Goal: Find contact information: Obtain details needed to contact an individual or organization

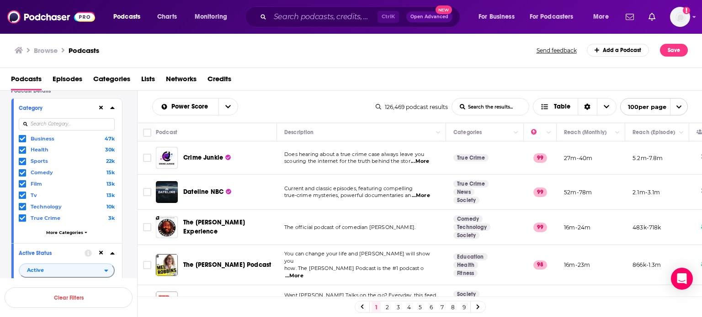
scroll to position [46, 0]
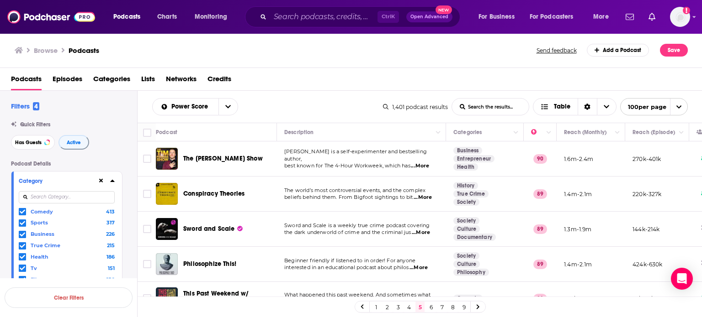
click at [429, 310] on link "6" at bounding box center [430, 307] width 9 height 11
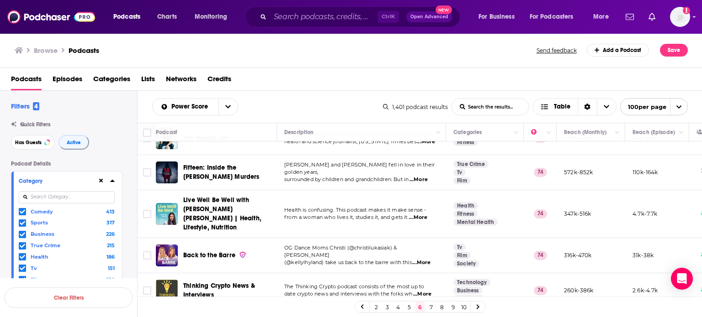
scroll to position [2832, 0]
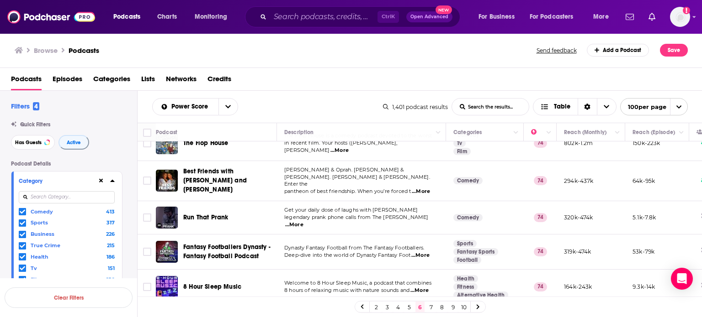
click at [413, 307] on div "2 3 4 5 6 7 8 9 10" at bounding box center [419, 307] width 131 height 12
click at [407, 305] on link "5" at bounding box center [408, 307] width 9 height 11
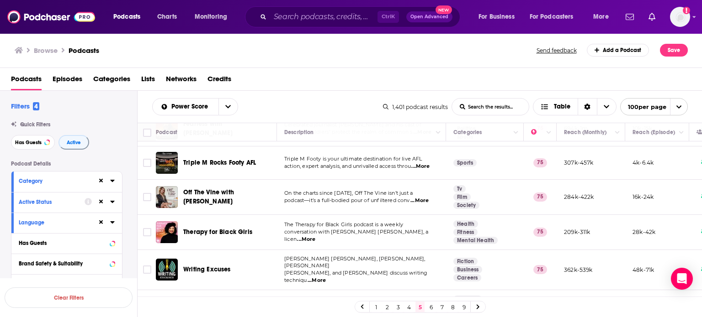
scroll to position [3336, 0]
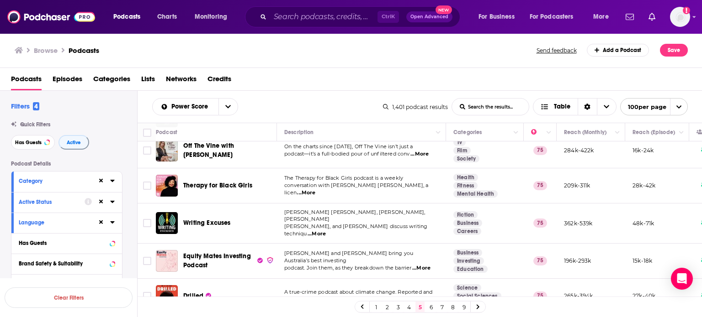
click at [428, 307] on link "6" at bounding box center [430, 307] width 9 height 11
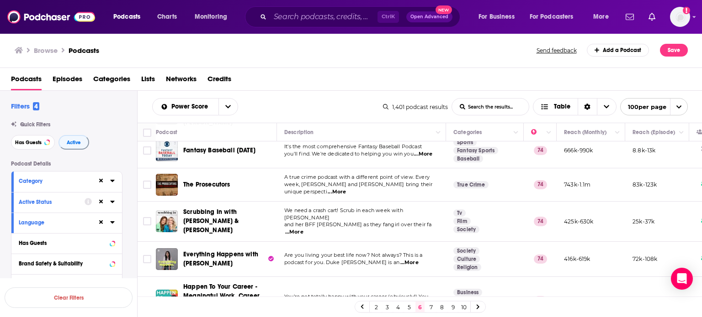
scroll to position [3323, 0]
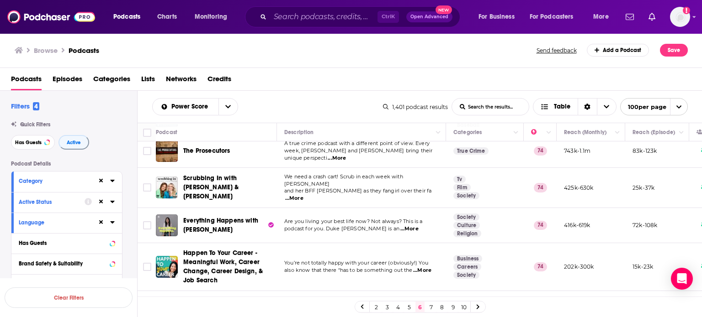
click at [431, 309] on link "7" at bounding box center [430, 307] width 9 height 11
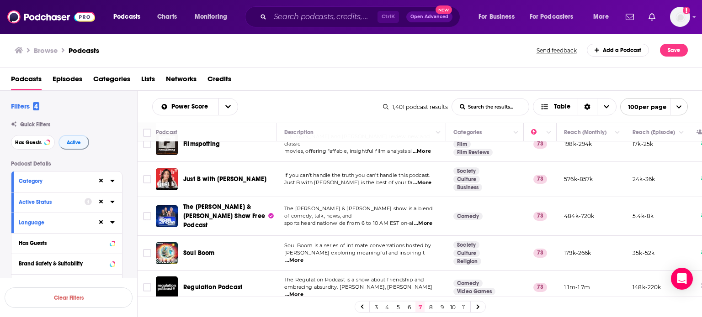
scroll to position [3334, 0]
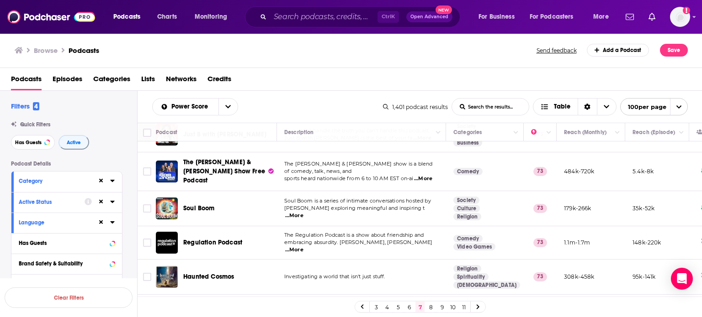
click at [431, 312] on link "8" at bounding box center [430, 307] width 9 height 11
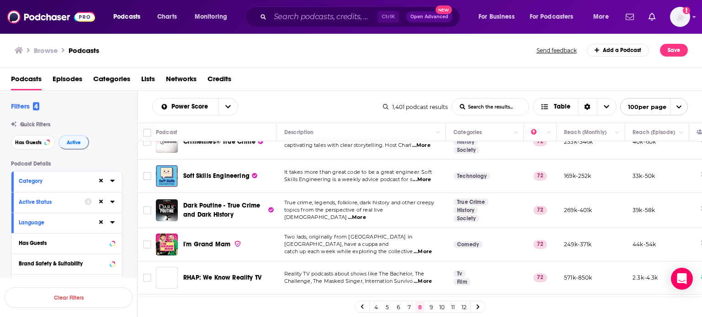
scroll to position [3015, 0]
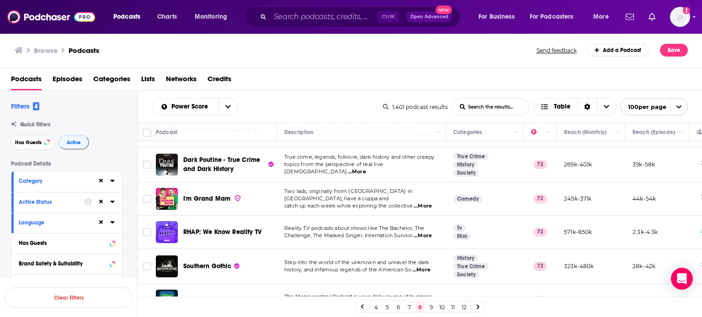
click at [432, 306] on link "9" at bounding box center [430, 307] width 9 height 11
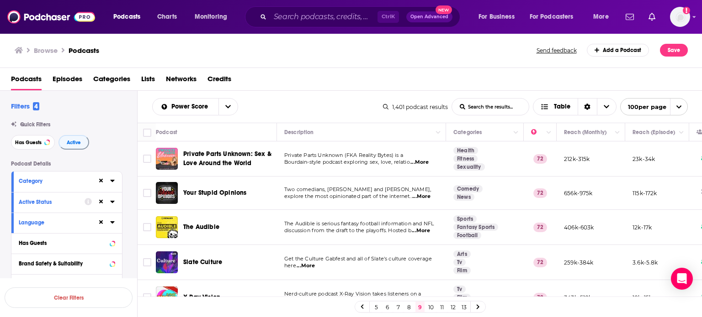
scroll to position [46, 0]
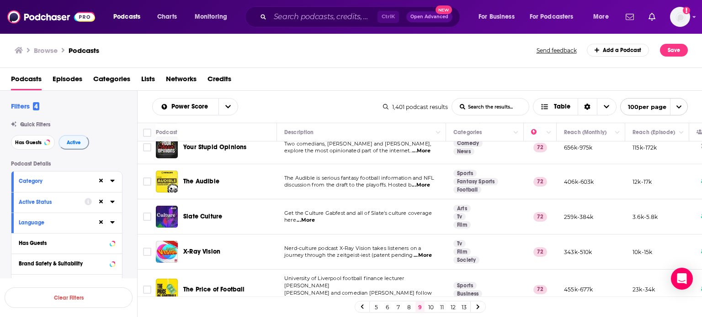
drag, startPoint x: 487, startPoint y: 0, endPoint x: 360, endPoint y: 169, distance: 211.4
click at [360, 169] on td "The Audible is serious fantasy football information and NFL discussion from the…" at bounding box center [361, 181] width 169 height 35
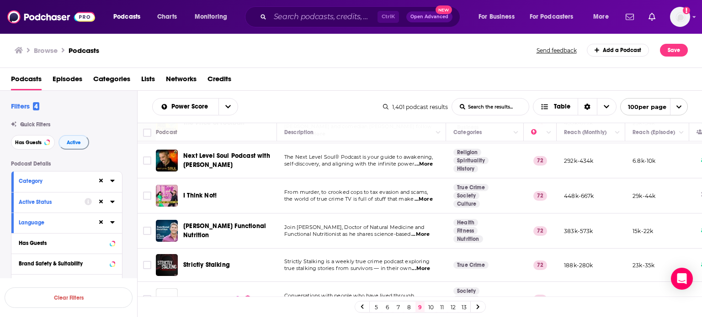
scroll to position [228, 0]
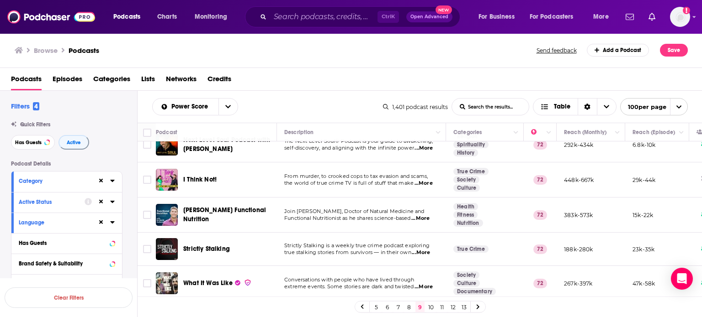
click at [353, 180] on span "the world of true crime TV is full of stuff that make" at bounding box center [348, 183] width 129 height 6
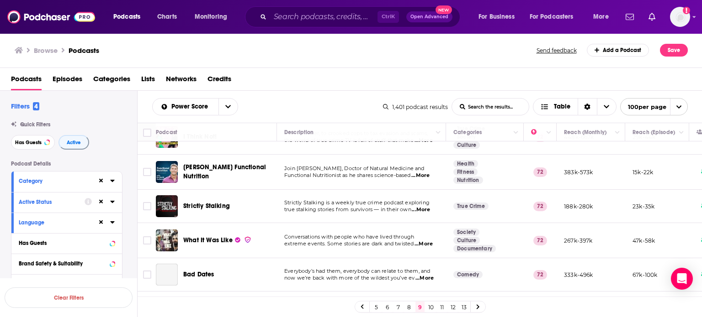
scroll to position [274, 0]
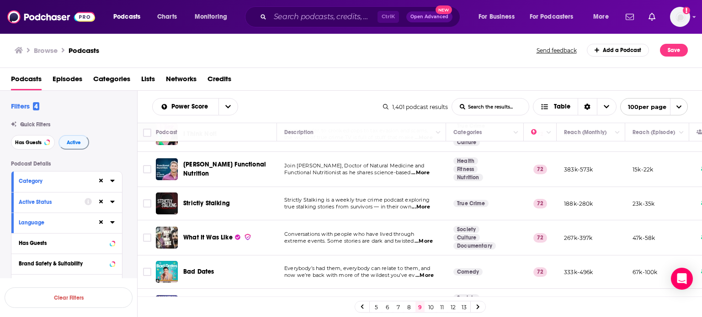
drag, startPoint x: 458, startPoint y: 0, endPoint x: 349, endPoint y: 152, distance: 186.6
click at [349, 152] on td "Join Dr David Jockers, Doctor of Natural Medicine and Functional Nutritionist a…" at bounding box center [361, 169] width 169 height 35
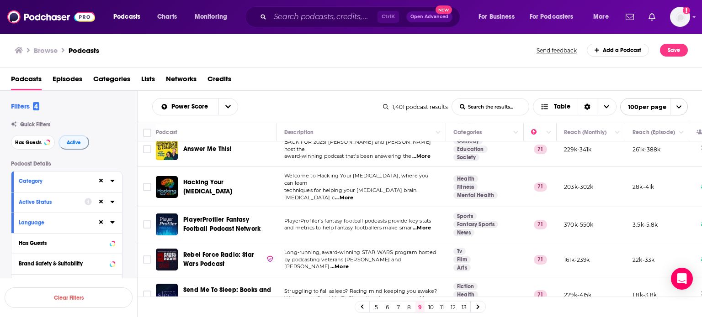
scroll to position [3308, 0]
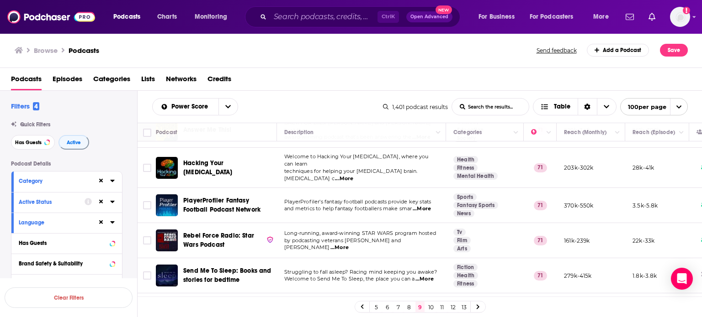
click at [100, 182] on icon at bounding box center [101, 181] width 4 height 6
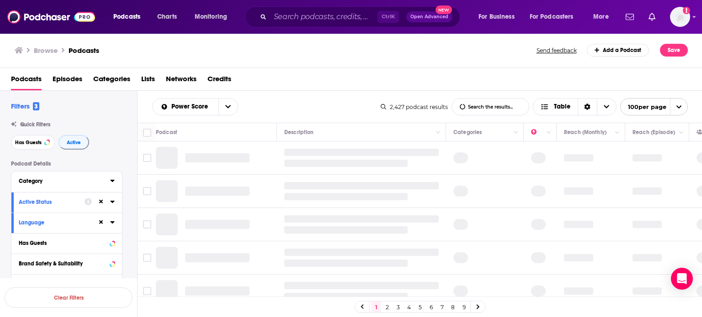
click at [113, 182] on icon at bounding box center [112, 181] width 4 height 2
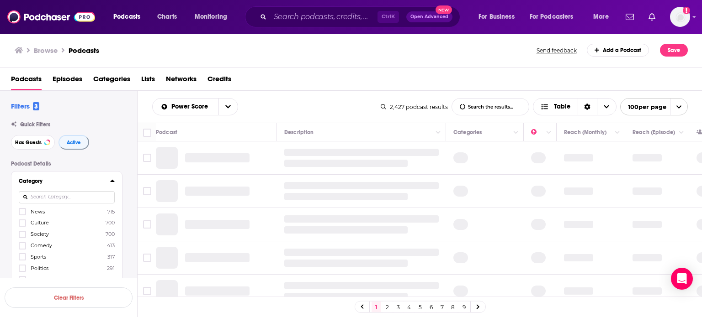
click at [91, 195] on input at bounding box center [67, 197] width 96 height 12
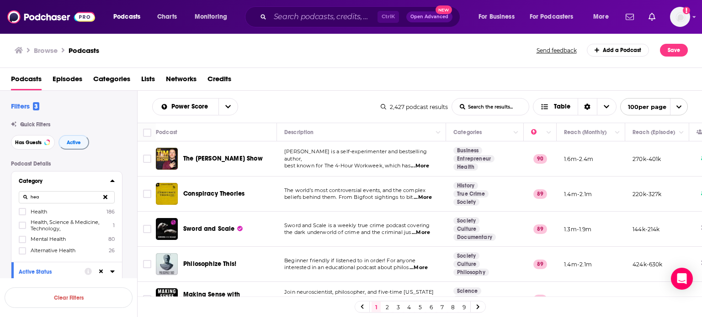
click at [73, 191] on input "hea" at bounding box center [67, 197] width 96 height 12
click at [69, 194] on input "hea" at bounding box center [67, 197] width 96 height 12
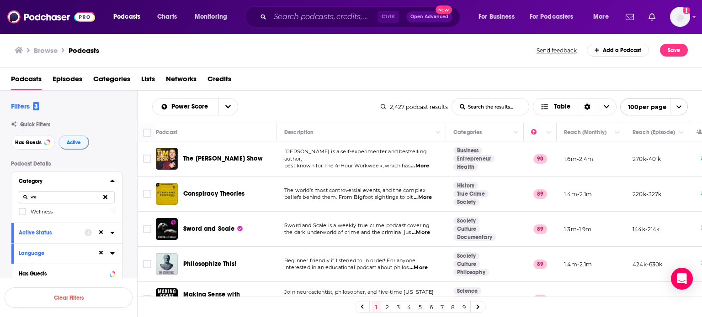
type input "w"
type input "f"
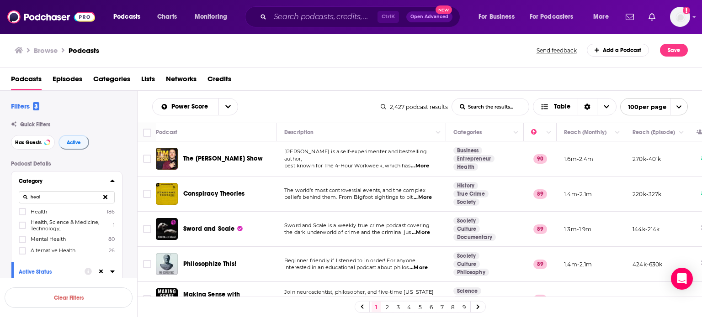
type input "heal"
click at [60, 211] on label "Health 186" at bounding box center [67, 212] width 96 height 8
click at [22, 215] on input "multiSelectOption-health-0" at bounding box center [22, 215] width 0 height 0
click at [49, 213] on label "Health 186" at bounding box center [67, 212] width 96 height 8
click at [22, 215] on input "multiSelectOption-health-0" at bounding box center [22, 215] width 0 height 0
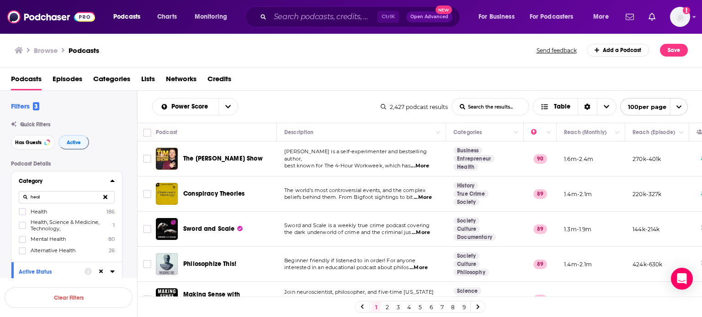
click at [42, 214] on span "Health" at bounding box center [39, 212] width 16 height 6
click at [22, 215] on input "multiSelectOption-health-0" at bounding box center [22, 215] width 0 height 0
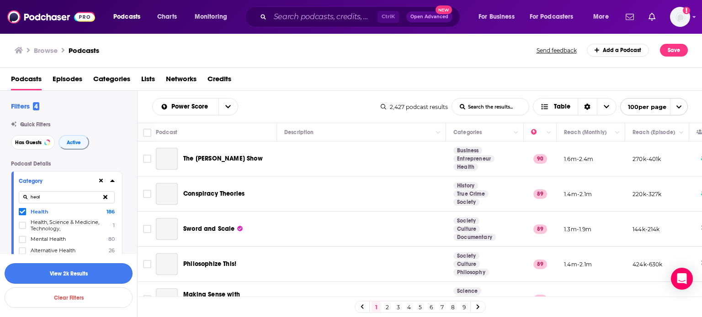
click at [73, 275] on button "View 2k Results" at bounding box center [69, 274] width 128 height 21
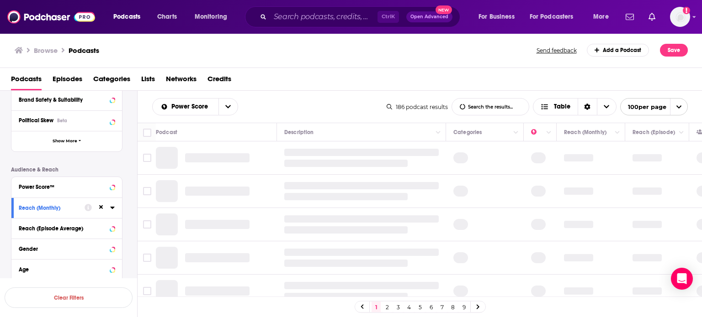
scroll to position [274, 0]
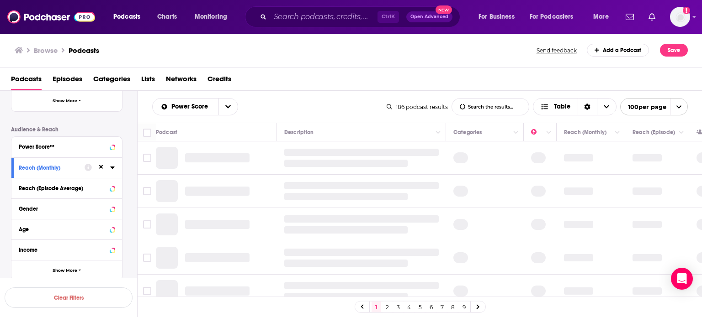
click at [113, 169] on icon at bounding box center [112, 167] width 5 height 7
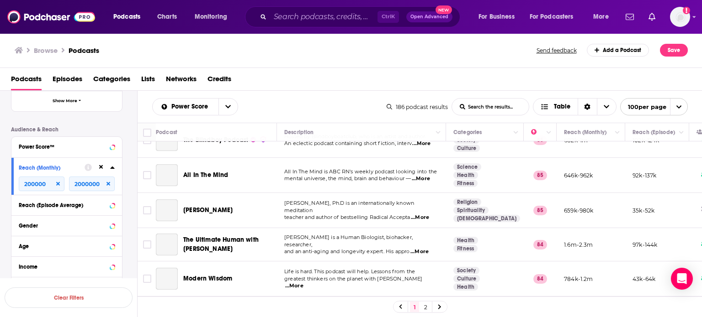
scroll to position [457, 0]
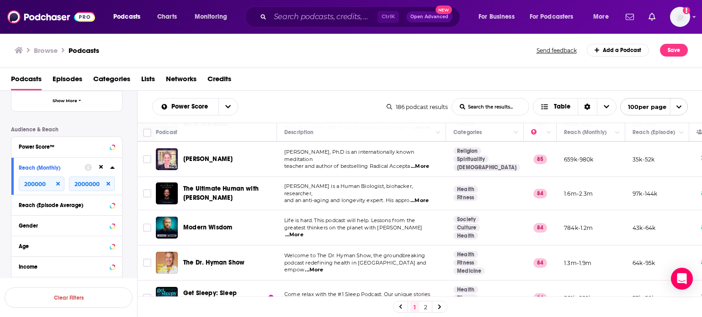
click at [426, 311] on link "2" at bounding box center [425, 307] width 9 height 11
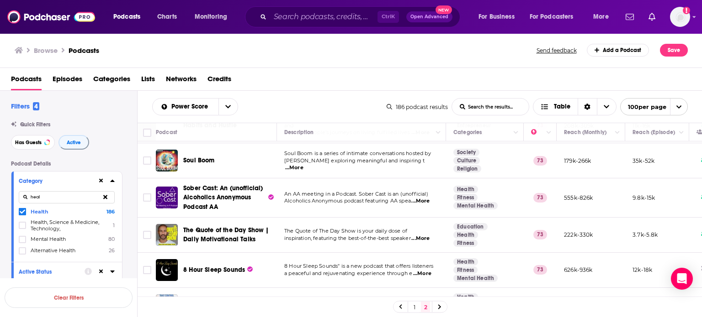
click at [100, 179] on icon at bounding box center [101, 181] width 4 height 6
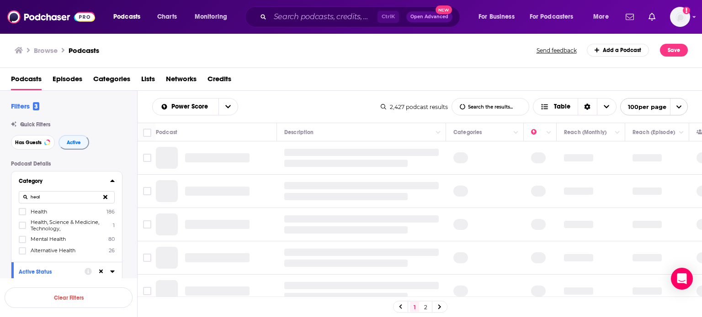
click at [77, 195] on input "heal" at bounding box center [67, 197] width 96 height 12
click at [76, 195] on input "heal" at bounding box center [67, 197] width 96 height 12
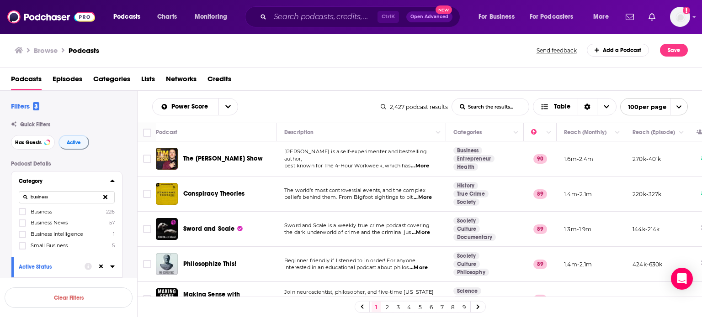
type input "business"
click at [50, 211] on span "Business" at bounding box center [41, 212] width 21 height 6
click at [22, 215] on input "multiSelectOption-business-0" at bounding box center [22, 215] width 0 height 0
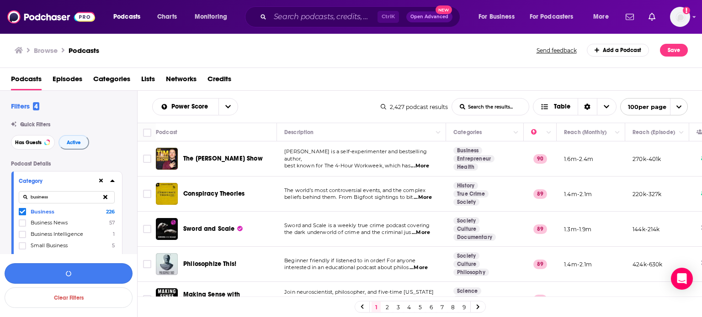
click at [95, 277] on button "button" at bounding box center [69, 274] width 128 height 21
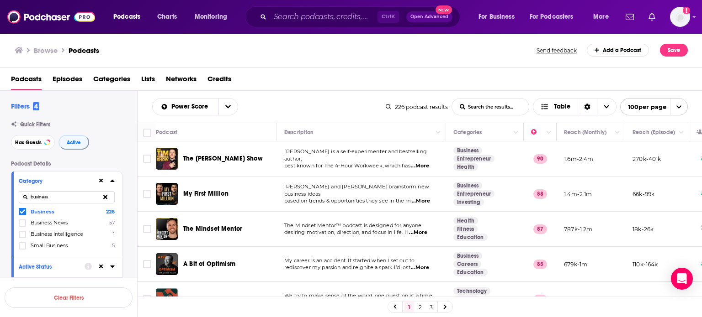
click at [429, 307] on link "3" at bounding box center [430, 307] width 9 height 11
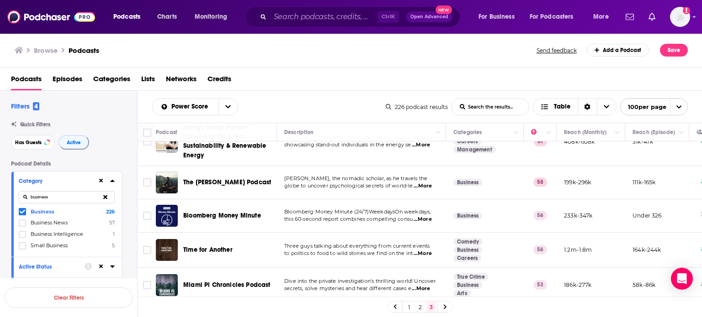
scroll to position [780, 0]
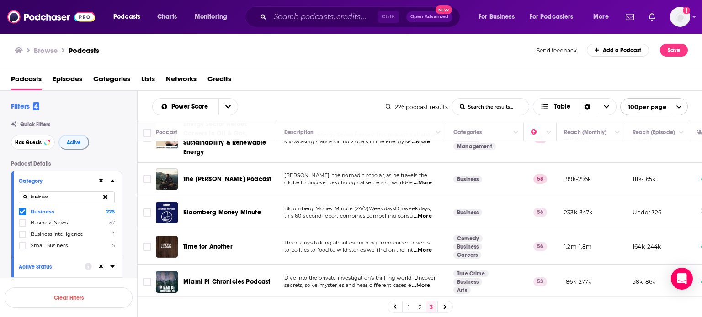
click at [421, 307] on link "2" at bounding box center [419, 307] width 9 height 11
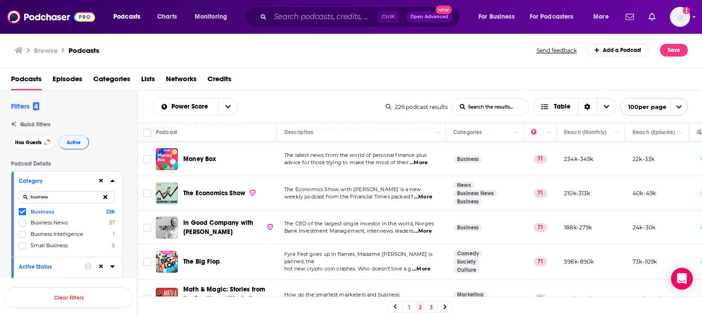
scroll to position [2467, 0]
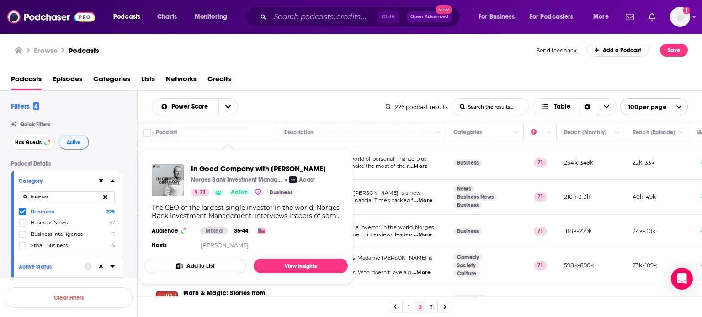
drag, startPoint x: 325, startPoint y: 166, endPoint x: 373, endPoint y: 173, distance: 48.0
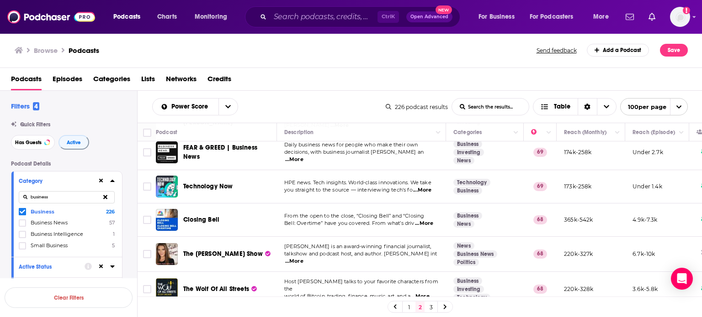
scroll to position [3301, 0]
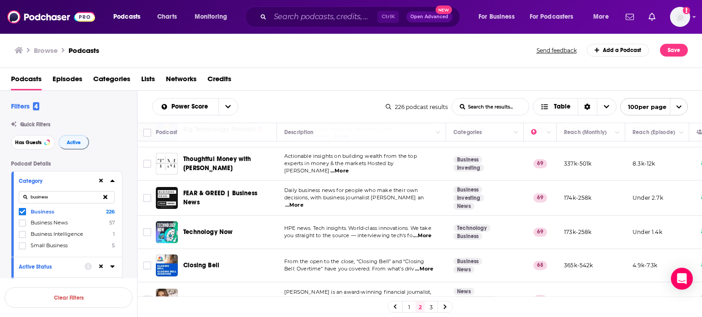
click at [104, 201] on button at bounding box center [105, 197] width 19 height 21
click at [84, 198] on input at bounding box center [67, 197] width 96 height 12
click at [25, 213] on span at bounding box center [22, 211] width 7 height 7
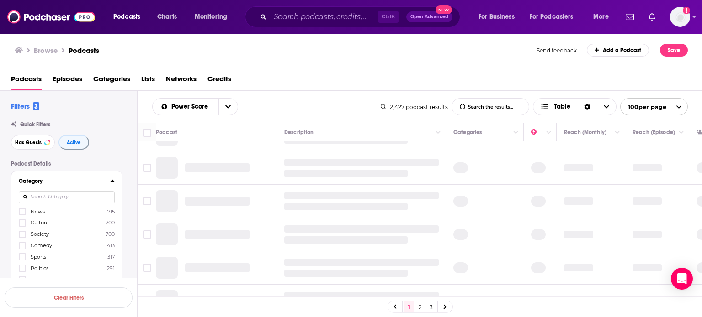
click at [44, 202] on input at bounding box center [67, 197] width 96 height 12
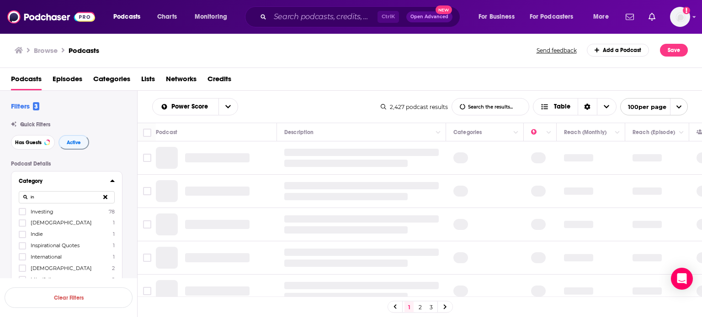
type input "i"
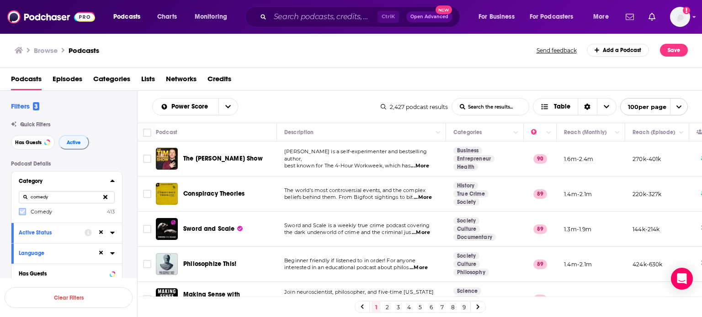
type input "comedy"
click at [21, 212] on icon at bounding box center [22, 211] width 5 height 5
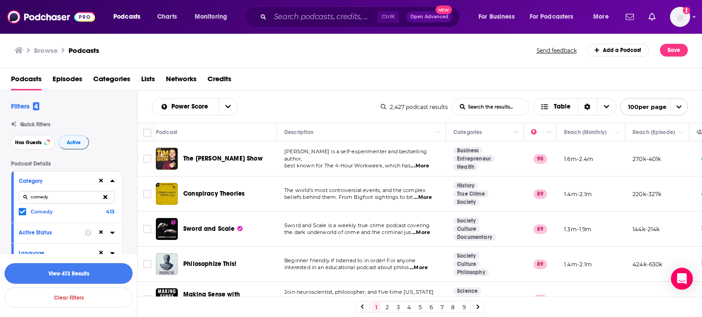
click at [37, 277] on button "View 413 Results" at bounding box center [69, 274] width 128 height 21
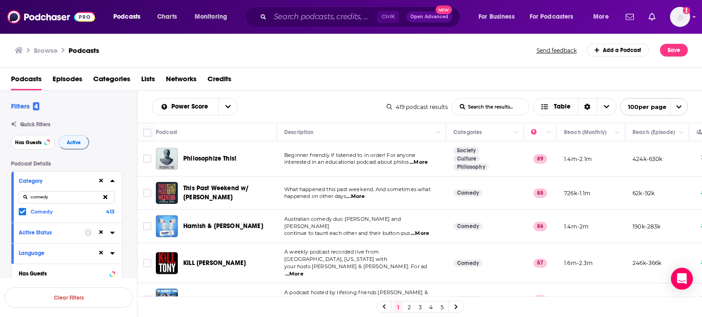
click at [442, 310] on link "5" at bounding box center [441, 307] width 9 height 11
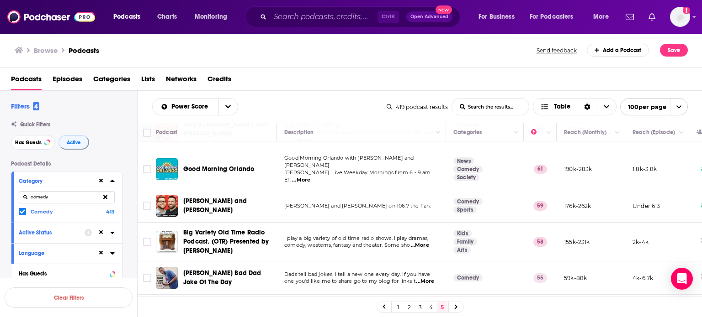
scroll to position [501, 0]
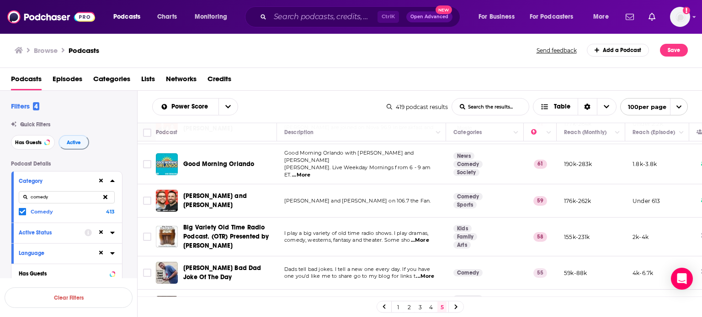
click at [431, 307] on link "4" at bounding box center [430, 307] width 9 height 11
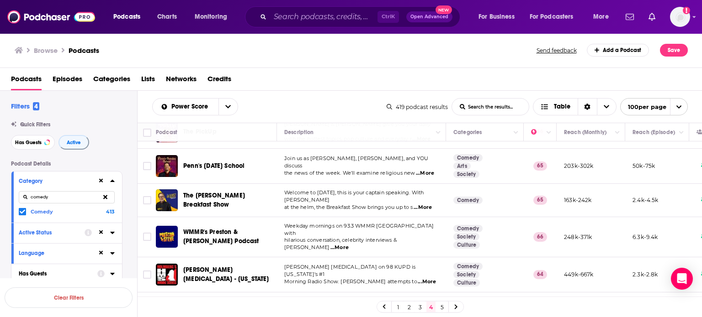
scroll to position [3292, 0]
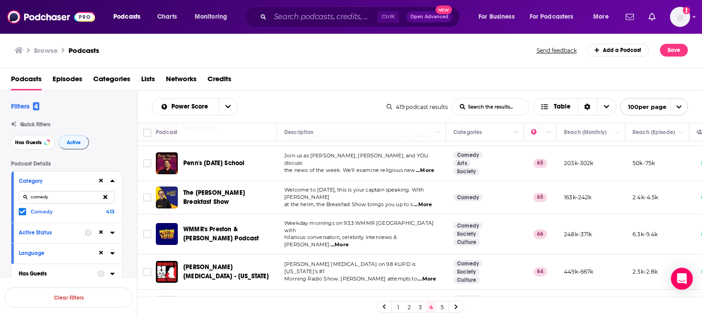
click at [424, 307] on div "1 2 3 4 5" at bounding box center [419, 307] width 87 height 12
click at [417, 305] on link "3" at bounding box center [419, 307] width 9 height 11
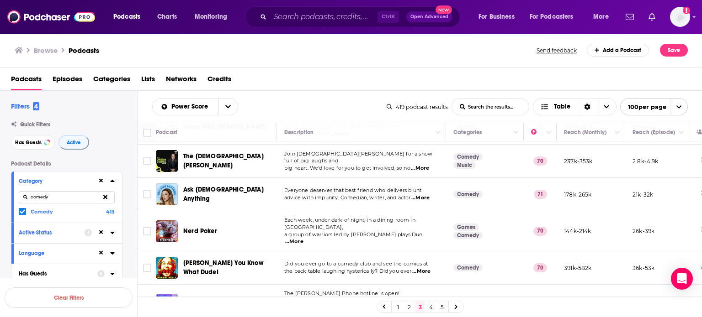
scroll to position [3295, 0]
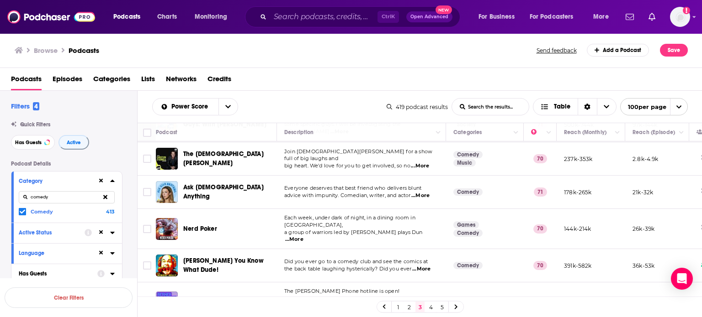
drag, startPoint x: 403, startPoint y: 306, endPoint x: 408, endPoint y: 309, distance: 6.2
click at [408, 309] on div "1 2 3 4 5" at bounding box center [419, 307] width 87 height 12
click at [408, 309] on link "2" at bounding box center [408, 307] width 9 height 11
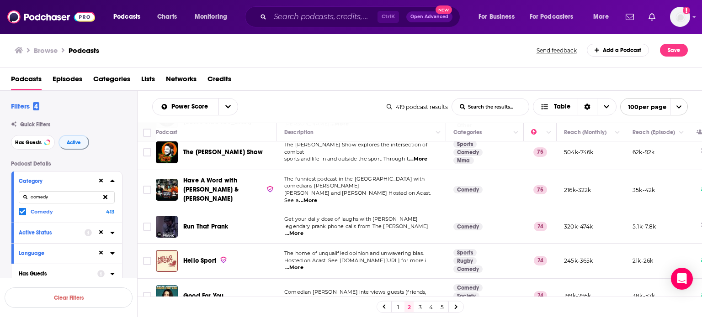
scroll to position [2263, 0]
click at [106, 196] on icon at bounding box center [105, 197] width 4 height 4
click at [21, 210] on icon at bounding box center [22, 211] width 5 height 5
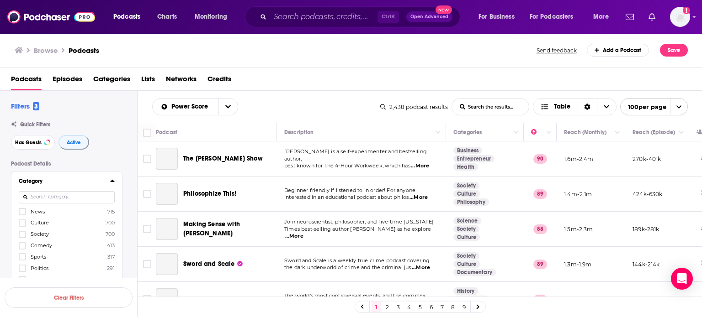
scroll to position [46, 0]
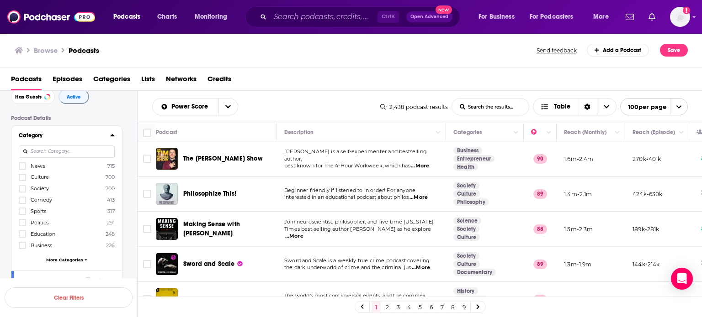
click at [64, 257] on div "News 715 Culture 700 Society 700 Comedy 413 Sports 317 Politics 291 Education 2…" at bounding box center [67, 214] width 96 height 105
click at [64, 259] on span "More Categories" at bounding box center [64, 260] width 37 height 5
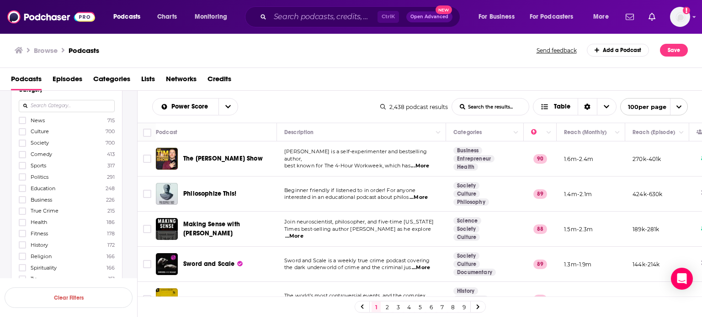
scroll to position [137, 0]
click at [22, 186] on icon at bounding box center [22, 187] width 5 height 5
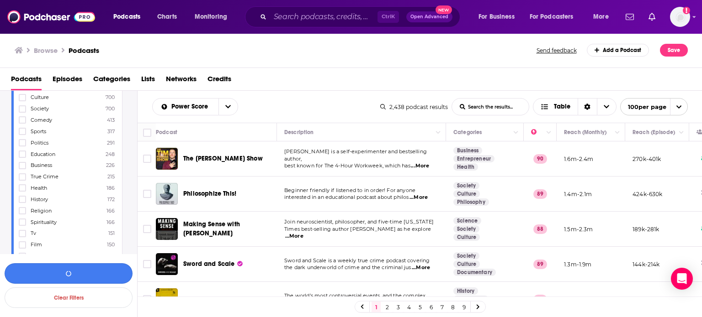
click at [110, 271] on button "button" at bounding box center [69, 274] width 128 height 21
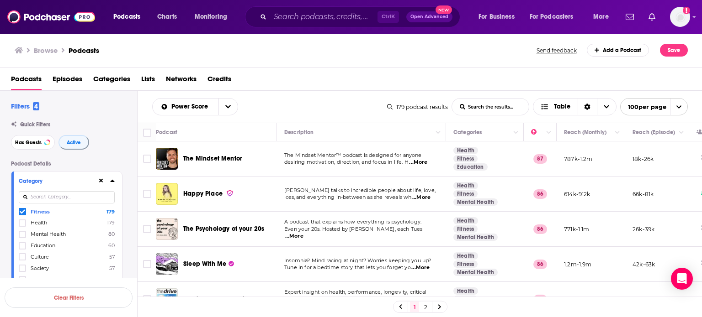
click at [428, 307] on link "2" at bounding box center [425, 307] width 9 height 11
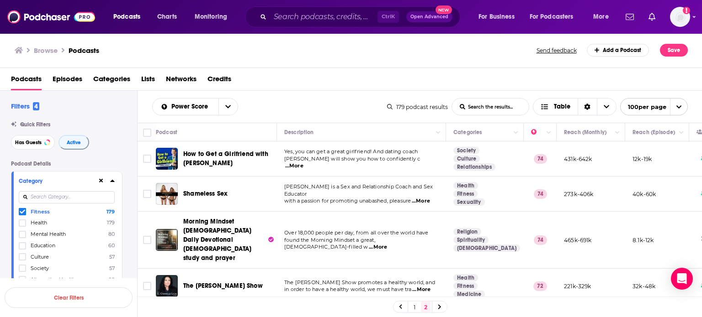
click at [413, 308] on link "1" at bounding box center [414, 307] width 9 height 11
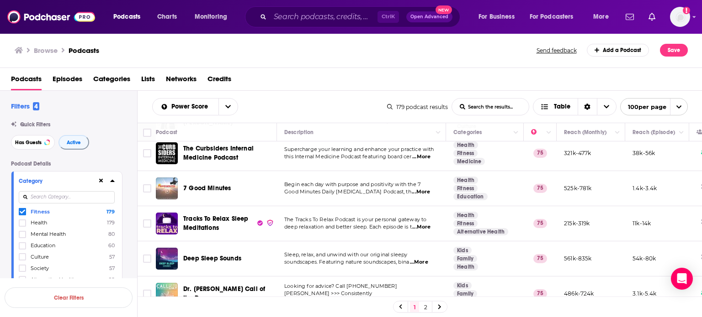
scroll to position [3390, 0]
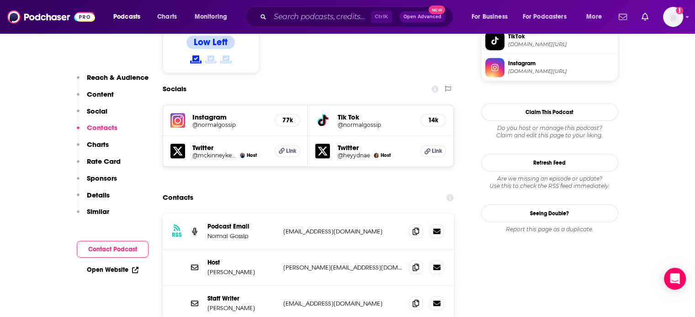
scroll to position [777, 0]
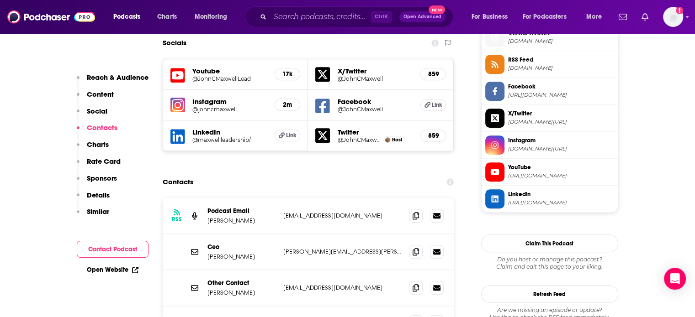
scroll to position [868, 0]
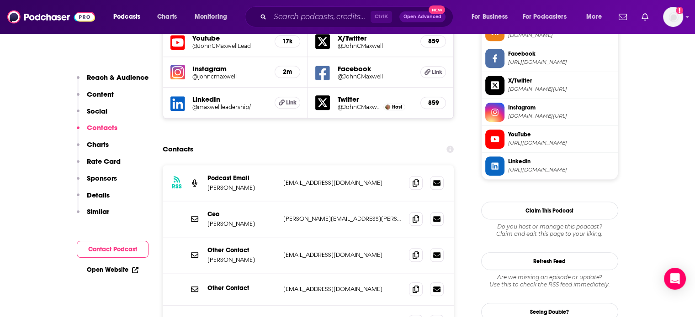
click at [309, 179] on p "info@johnmaxwell.com" at bounding box center [342, 183] width 119 height 8
copy div "info@johnmaxwell.com info@johnmaxwell.com"
click at [304, 215] on p "mark.cole@maxwellleadership.com" at bounding box center [342, 219] width 119 height 8
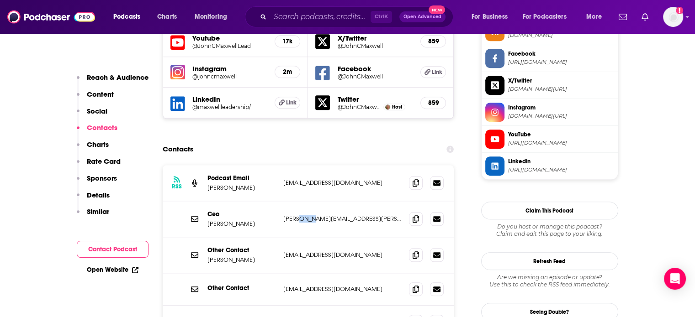
click at [304, 215] on p "mark.cole@maxwellleadership.com" at bounding box center [342, 219] width 119 height 8
copy div "mark.cole@maxwellleadership.com mark.cole@maxwellleadership.com"
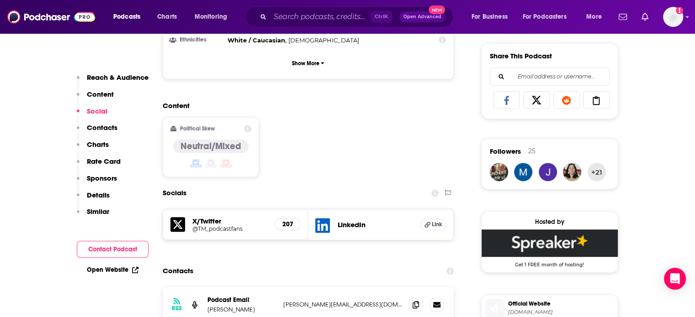
scroll to position [777, 0]
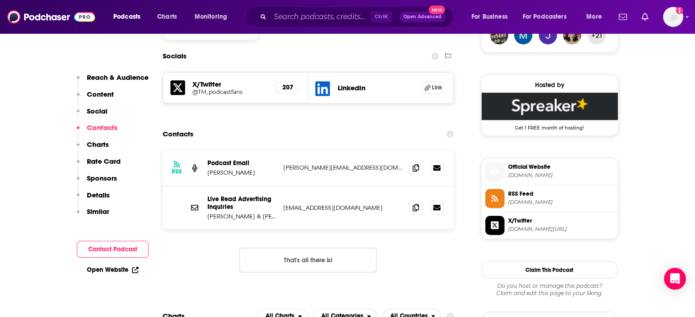
click at [324, 150] on div "RSS Podcast Email [PERSON_NAME] [PERSON_NAME][EMAIL_ADDRESS][DOMAIN_NAME] [PERS…" at bounding box center [308, 168] width 291 height 36
click at [324, 150] on div "RSS Podcast Email Dan Zupansky Dan.Zupansky@gmail.com Dan.Zupansky@gmail.com" at bounding box center [308, 168] width 291 height 36
click at [323, 150] on div "RSS Podcast Email Dan Zupansky Dan.Zupansky@gmail.com Dan.Zupansky@gmail.com" at bounding box center [308, 168] width 291 height 36
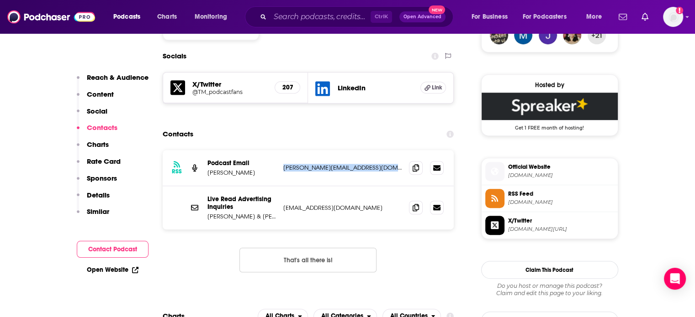
click at [323, 150] on div "RSS Podcast Email Dan Zupansky Dan.Zupansky@gmail.com Dan.Zupansky@gmail.com" at bounding box center [308, 168] width 291 height 36
click at [311, 164] on p "Dan.Zupansky@gmail.com" at bounding box center [342, 168] width 119 height 8
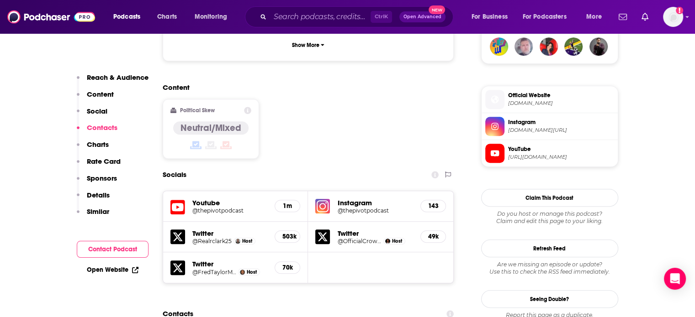
scroll to position [822, 0]
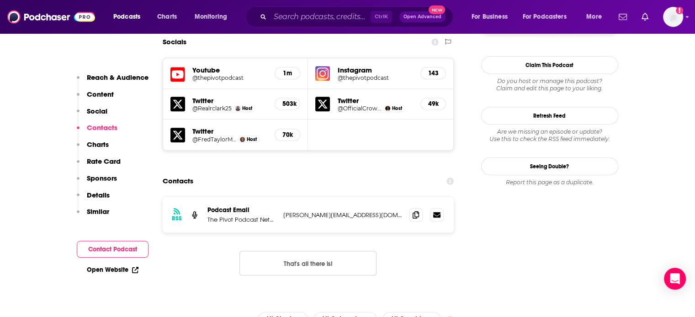
click at [296, 211] on p "[PERSON_NAME][EMAIL_ADDRESS][DOMAIN_NAME]" at bounding box center [342, 215] width 119 height 8
copy div "[PERSON_NAME][EMAIL_ADDRESS][DOMAIN_NAME] [PERSON_NAME][EMAIL_ADDRESS][DOMAIN_N…"
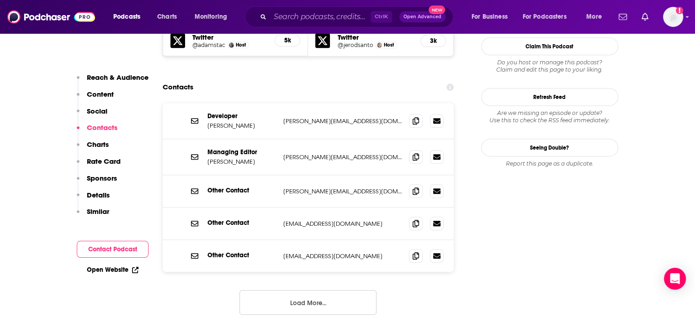
scroll to position [868, 0]
click at [329, 117] on p "gerhard@changelog.com" at bounding box center [342, 121] width 119 height 8
drag, startPoint x: 329, startPoint y: 77, endPoint x: 338, endPoint y: 75, distance: 9.2
click at [361, 117] on p "gerhard@changelog.com" at bounding box center [342, 121] width 119 height 8
click at [338, 117] on p "gerhard@changelog.com" at bounding box center [342, 121] width 119 height 8
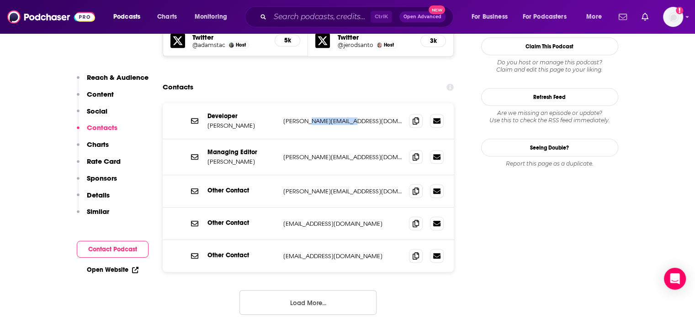
drag, startPoint x: 338, startPoint y: 75, endPoint x: 339, endPoint y: 67, distance: 7.8
click at [346, 117] on p "gerhard@changelog.com" at bounding box center [342, 121] width 119 height 8
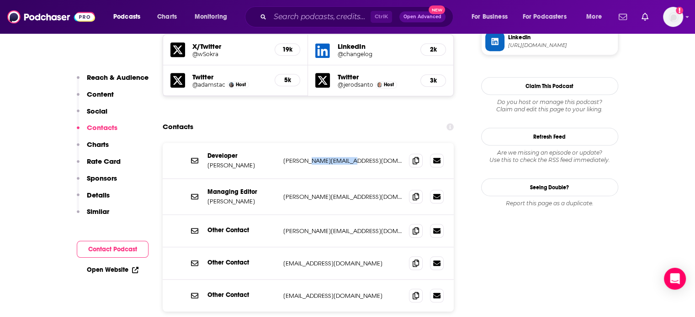
scroll to position [777, 0]
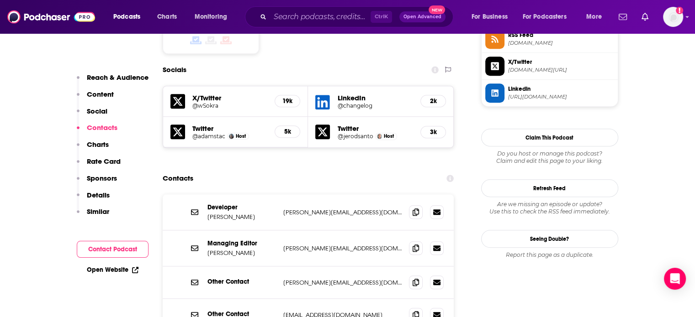
click at [316, 245] on p "jerod@changelog.com" at bounding box center [342, 249] width 119 height 8
click at [309, 231] on div "Managing Editor Jerod Santo jerod@changelog.com jerod@changelog.com" at bounding box center [308, 249] width 291 height 36
click at [308, 231] on div "Managing Editor Jerod Santo jerod@changelog.com jerod@changelog.com" at bounding box center [308, 249] width 291 height 36
click at [294, 245] on p "jerod@changelog.com" at bounding box center [342, 249] width 119 height 8
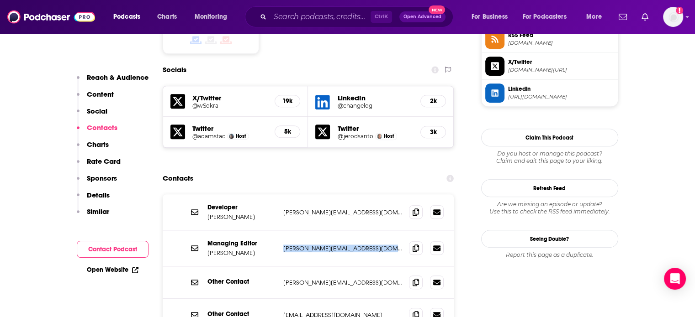
click at [294, 245] on p "jerod@changelog.com" at bounding box center [342, 249] width 119 height 8
copy div "jerod@changelog.com jerod@changelog.com"
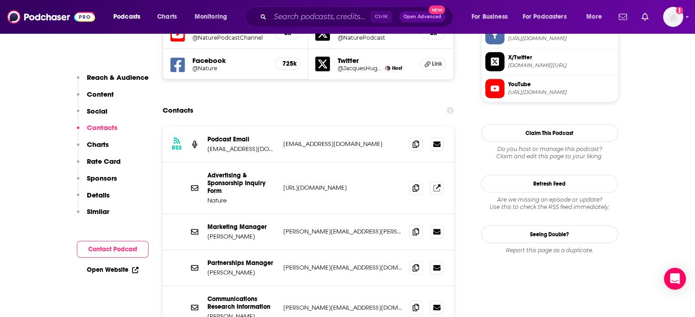
scroll to position [914, 0]
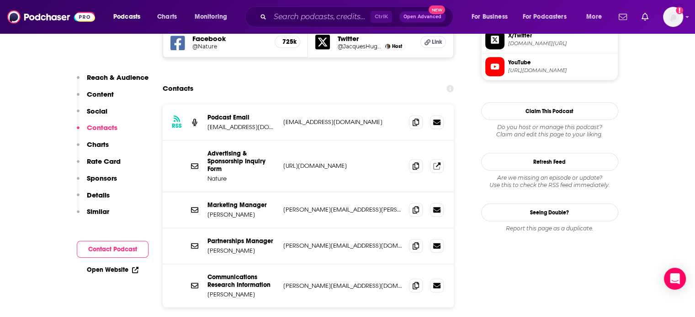
click at [329, 242] on p "[PERSON_NAME][EMAIL_ADDRESS][DOMAIN_NAME]" at bounding box center [342, 246] width 119 height 8
copy div "[PERSON_NAME][EMAIL_ADDRESS][DOMAIN_NAME] [DOMAIN_NAME][EMAIL_ADDRESS][DOMAIN_N…"
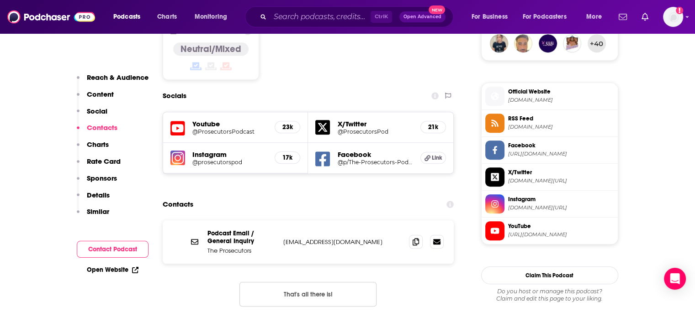
scroll to position [822, 0]
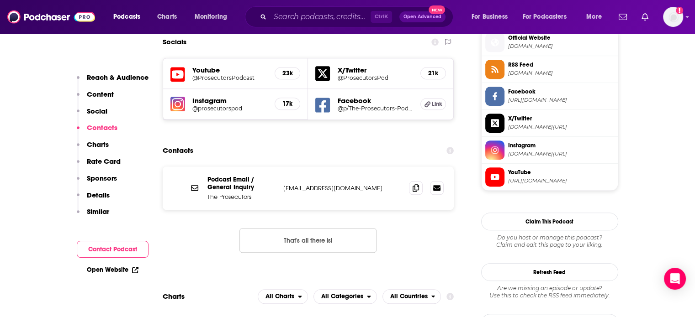
click at [316, 185] on p "[EMAIL_ADDRESS][DOMAIN_NAME]" at bounding box center [342, 189] width 119 height 8
copy div "[EMAIL_ADDRESS][DOMAIN_NAME] [EMAIL_ADDRESS][DOMAIN_NAME]"
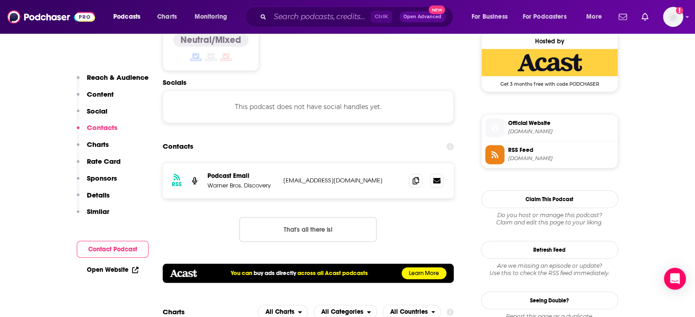
scroll to position [822, 0]
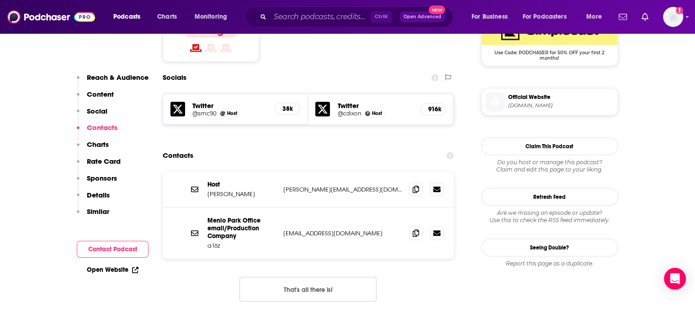
scroll to position [777, 0]
click at [309, 185] on p "sonal@a16z.com" at bounding box center [342, 189] width 119 height 8
copy div "sonal@a16z.com sonal@a16z.com"
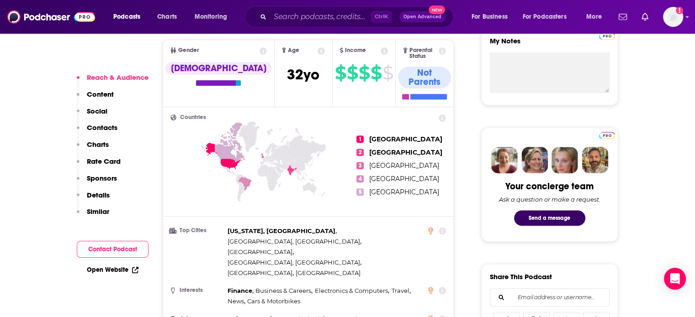
scroll to position [457, 0]
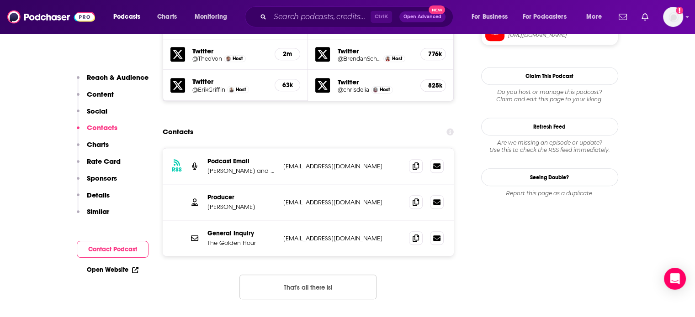
scroll to position [868, 0]
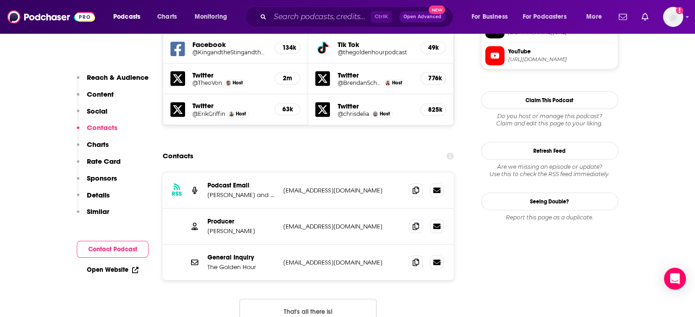
click at [305, 245] on div "General Inquiry The Golden Hour [EMAIL_ADDRESS][DOMAIN_NAME] [DOMAIN_NAME][EMAI…" at bounding box center [308, 263] width 291 height 36
copy div "[EMAIL_ADDRESS][DOMAIN_NAME] [DOMAIN_NAME][EMAIL_ADDRESS][DOMAIN_NAME]"
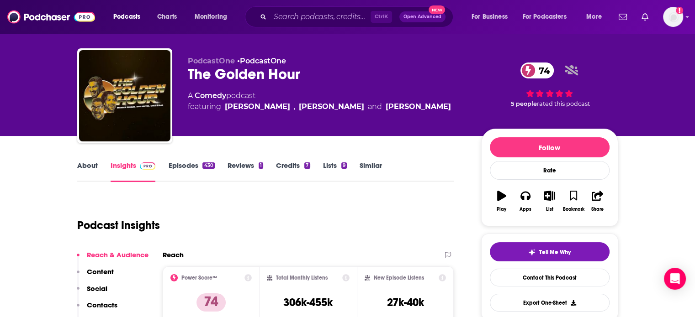
scroll to position [0, 0]
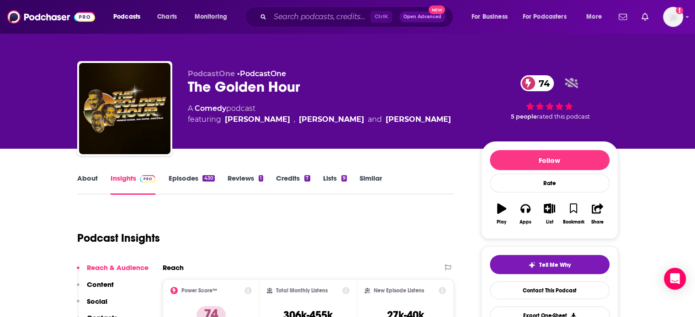
click at [91, 179] on link "About" at bounding box center [87, 184] width 21 height 21
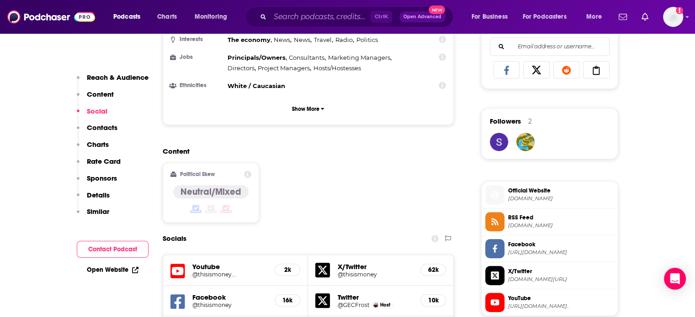
scroll to position [822, 0]
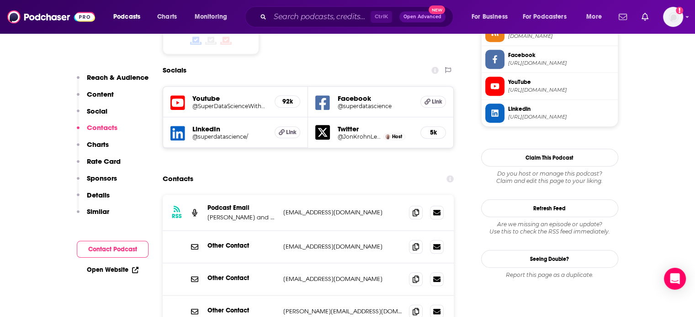
scroll to position [822, 0]
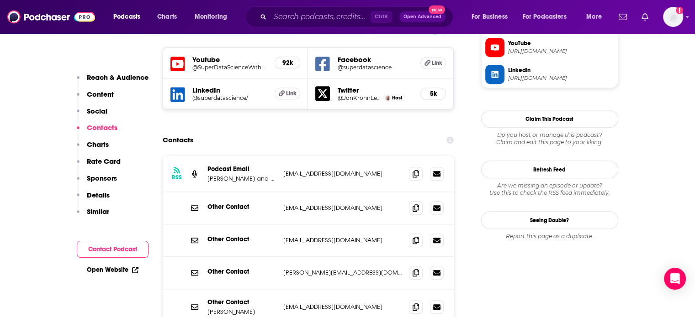
click at [311, 192] on div "Other Contact [EMAIL_ADDRESS][DOMAIN_NAME] [EMAIL_ADDRESS][DOMAIN_NAME]" at bounding box center [308, 208] width 291 height 32
click at [312, 204] on p "[EMAIL_ADDRESS][DOMAIN_NAME]" at bounding box center [342, 208] width 119 height 8
click at [312, 204] on p "club@superdatascience.com" at bounding box center [342, 208] width 119 height 8
click at [314, 225] on div "Other Contact support@superdatascience.com support@superdatascience.com" at bounding box center [308, 241] width 291 height 32
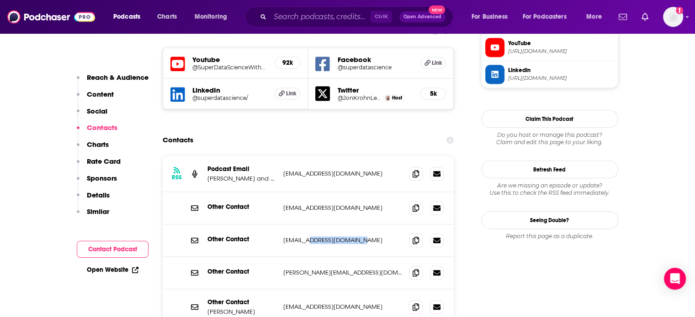
click at [314, 225] on div "Other Contact support@superdatascience.com support@superdatascience.com" at bounding box center [308, 241] width 291 height 32
click at [317, 170] on p "podcast@superdatascience.com" at bounding box center [342, 174] width 119 height 8
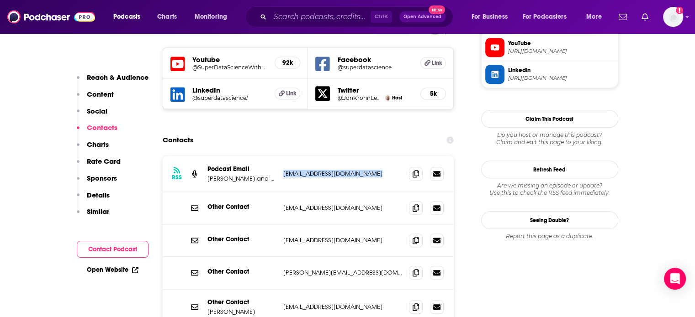
copy div "podcast@superdatascience.com podcast@superdatascience.com"
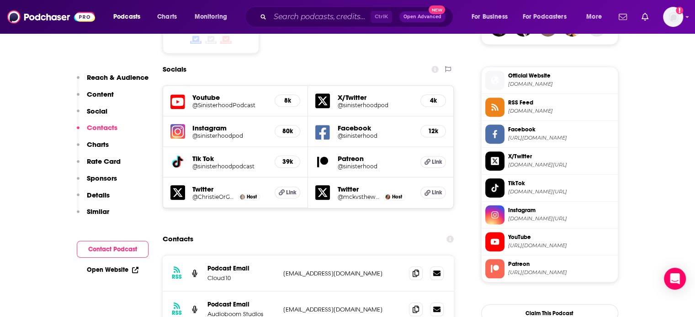
scroll to position [914, 0]
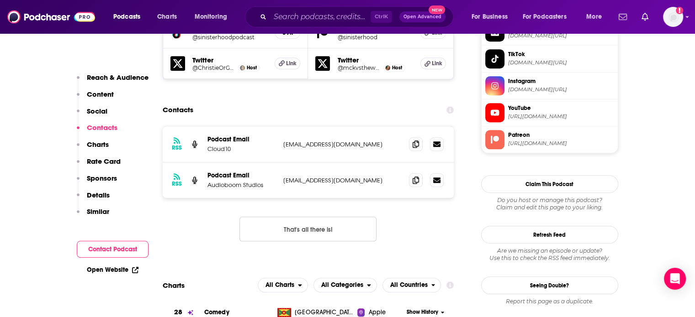
click at [300, 141] on p "[EMAIL_ADDRESS][DOMAIN_NAME]" at bounding box center [342, 145] width 119 height 8
click at [317, 177] on p "[EMAIL_ADDRESS][DOMAIN_NAME]" at bounding box center [342, 181] width 119 height 8
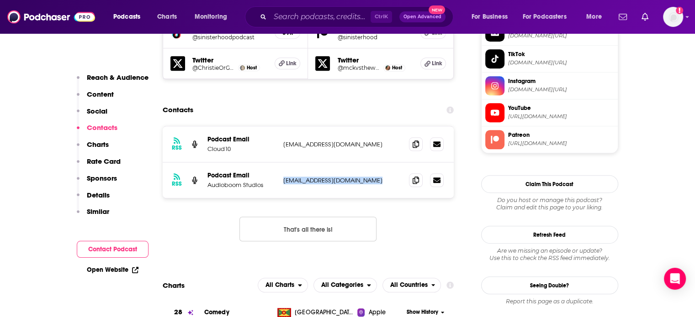
click at [317, 177] on p "[EMAIL_ADDRESS][DOMAIN_NAME]" at bounding box center [342, 181] width 119 height 8
click at [317, 177] on p "sinisterhoodpodcast@gmail.com" at bounding box center [342, 181] width 119 height 8
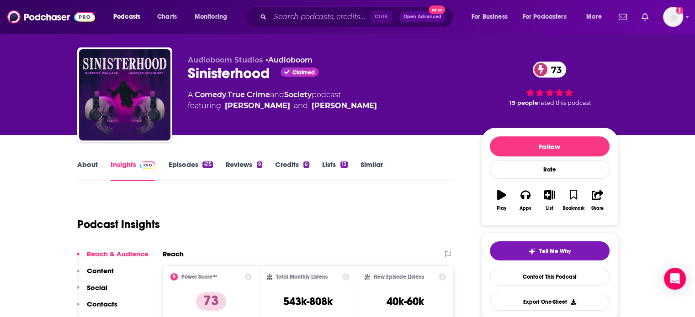
scroll to position [0, 0]
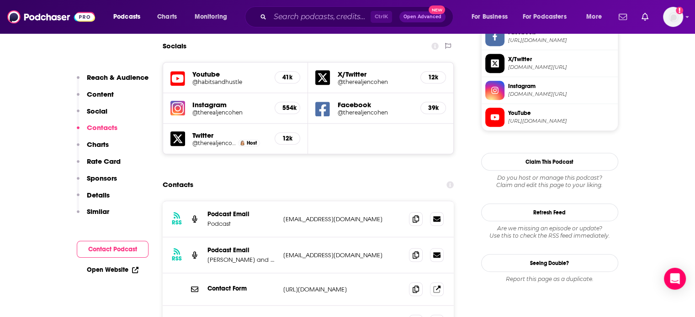
scroll to position [822, 0]
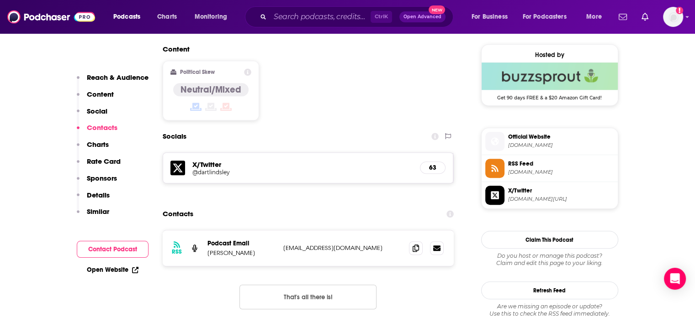
scroll to position [868, 0]
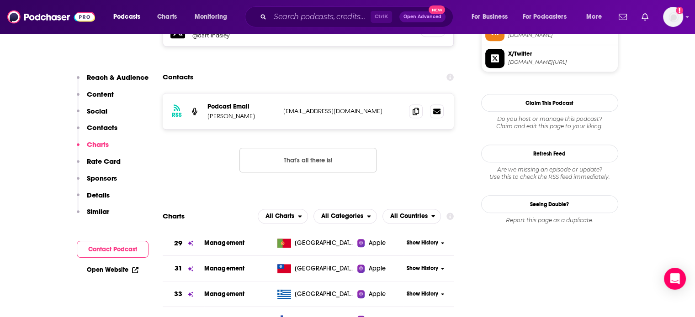
click at [301, 107] on p "dartlindsley@gmail.com" at bounding box center [342, 111] width 119 height 8
copy div "dartlindsley@gmail.com dartlindsley@gmail.com"
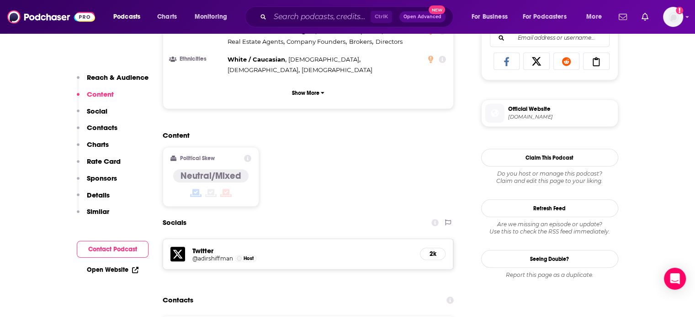
scroll to position [685, 0]
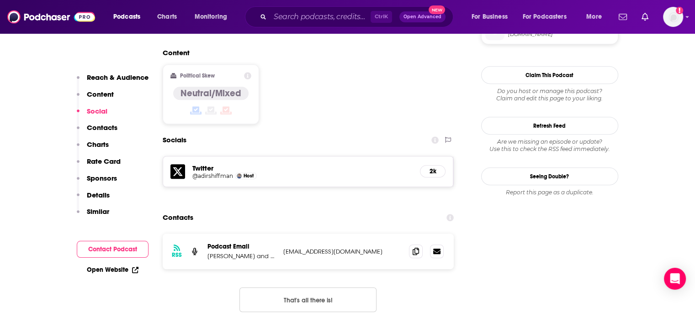
click at [314, 248] on p "[EMAIL_ADDRESS][DOMAIN_NAME]" at bounding box center [342, 252] width 119 height 8
copy div "contrarianspod@gmail.com contrarianspod@gmail.com"
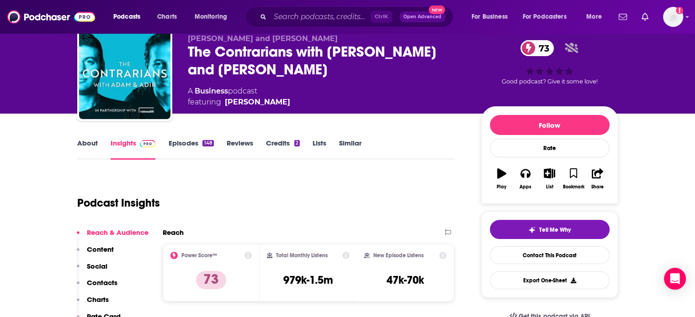
scroll to position [46, 0]
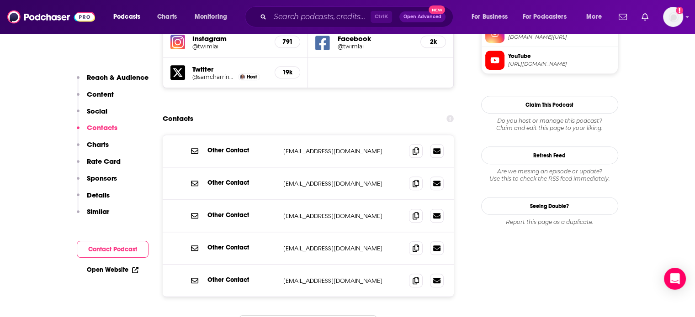
scroll to position [868, 0]
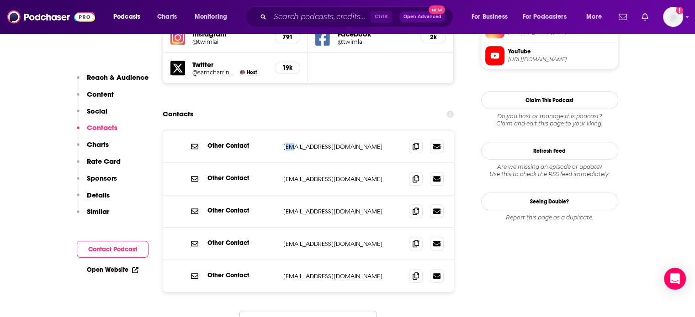
click at [275, 131] on div "Other Contact info@twimlai.com info@twimlai.com" at bounding box center [308, 147] width 291 height 32
click at [291, 143] on p "info@twimlai.com" at bounding box center [342, 147] width 119 height 8
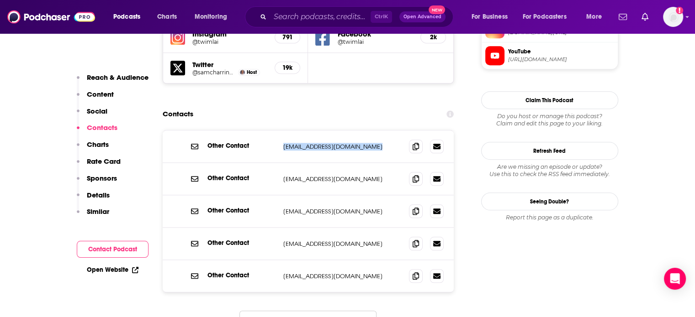
copy div "info@twimlai.com info@twimlai.com"
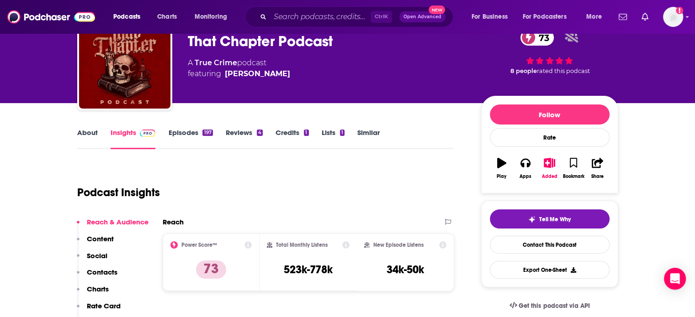
click at [187, 138] on link "Episodes 197" at bounding box center [190, 138] width 44 height 21
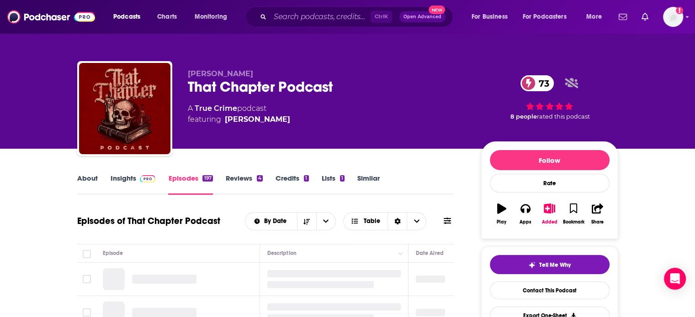
click at [144, 180] on img at bounding box center [148, 178] width 16 height 7
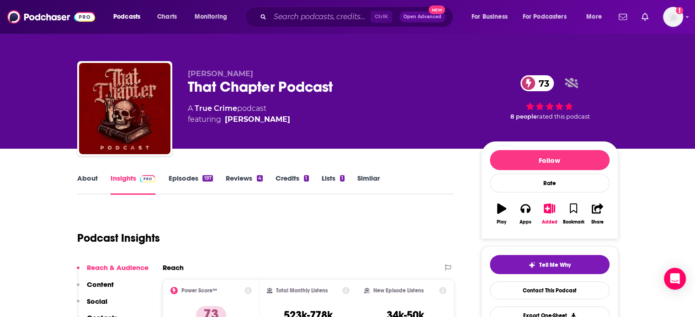
click at [80, 180] on link "About" at bounding box center [87, 184] width 21 height 21
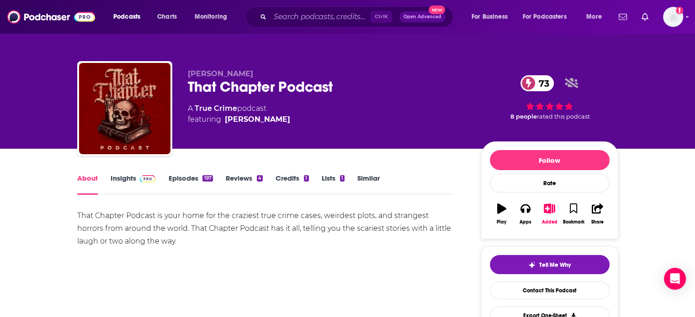
click at [124, 179] on link "Insights" at bounding box center [133, 184] width 45 height 21
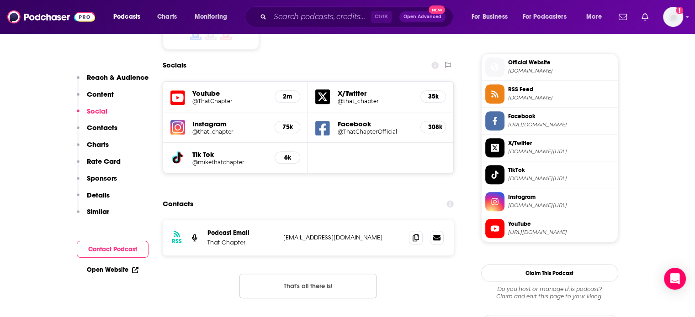
scroll to position [822, 0]
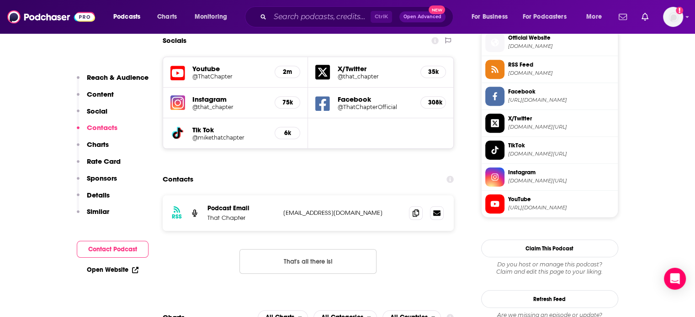
click at [312, 196] on div "RSS Podcast Email That Chapter [EMAIL_ADDRESS][DOMAIN_NAME] [EMAIL_ADDRESS][DOM…" at bounding box center [308, 214] width 291 height 36
copy div "[EMAIL_ADDRESS][DOMAIN_NAME] [EMAIL_ADDRESS][DOMAIN_NAME]"
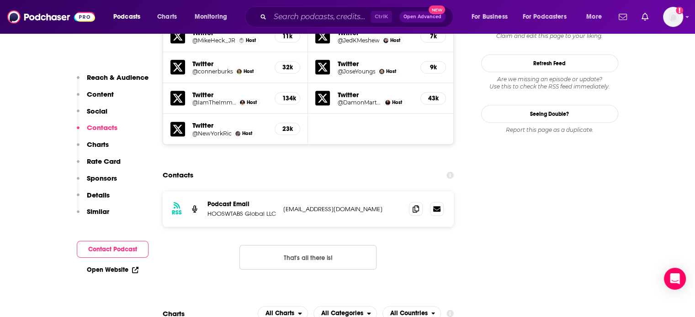
scroll to position [1005, 0]
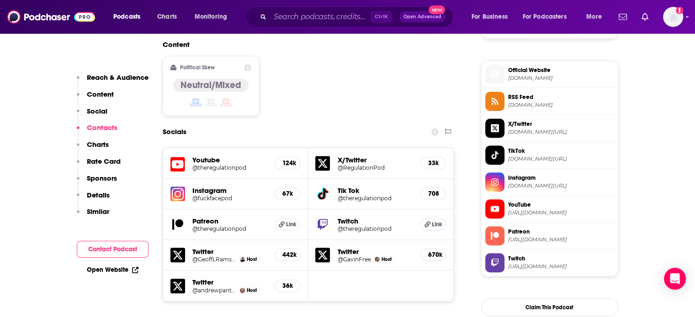
scroll to position [868, 0]
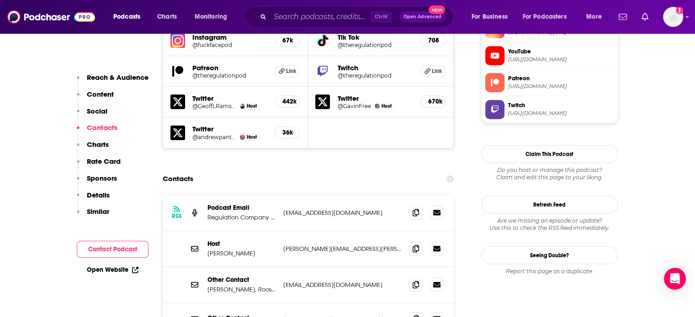
click at [325, 209] on p "regulationpod@gmail.com" at bounding box center [342, 213] width 119 height 8
copy div "regulationpod@gmail.com regulationpod@gmail.com"
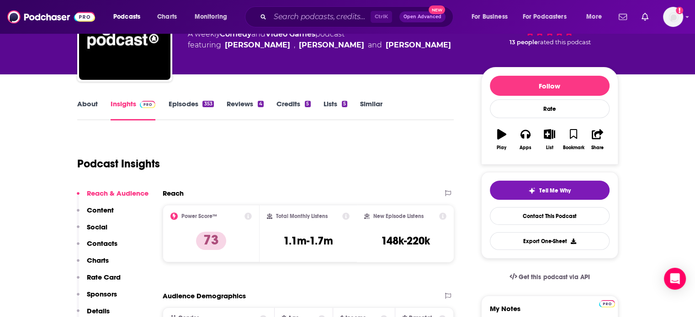
scroll to position [0, 0]
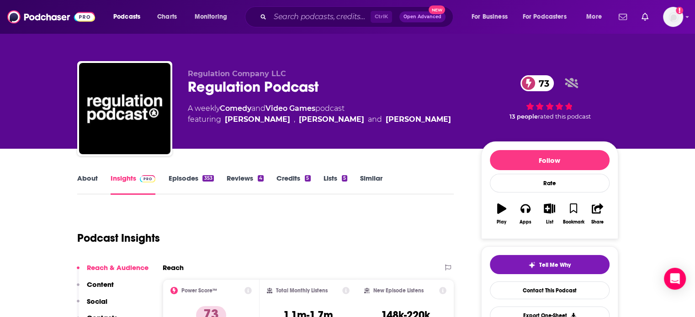
click at [190, 178] on link "Episodes 353" at bounding box center [190, 184] width 45 height 21
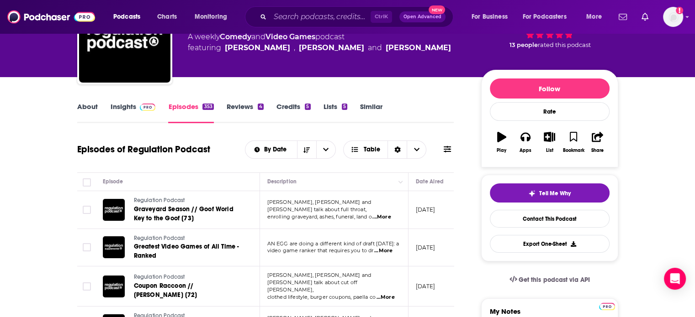
scroll to position [91, 0]
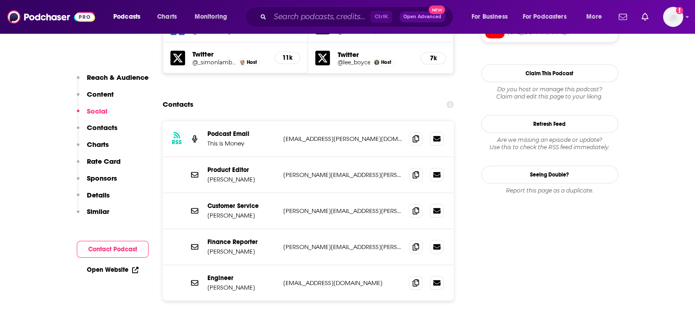
click at [320, 121] on div "RSS Podcast Email This is Money [PERSON_NAME][EMAIL_ADDRESS][PERSON_NAME][DOMAI…" at bounding box center [308, 139] width 291 height 36
copy div "[PERSON_NAME][EMAIL_ADDRESS][PERSON_NAME][DOMAIN_NAME] [PERSON_NAME][DOMAIN_NAM…"
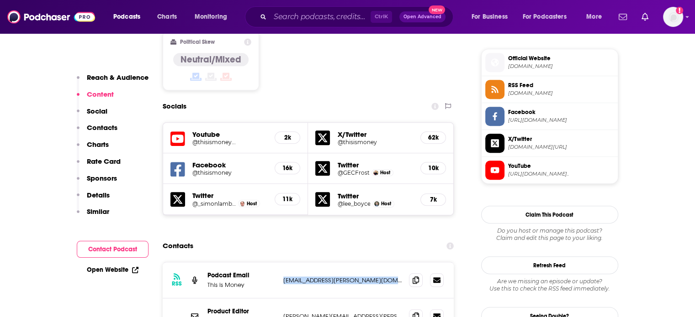
scroll to position [777, 0]
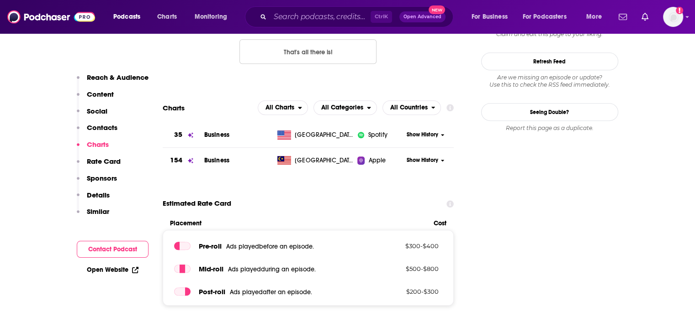
scroll to position [594, 0]
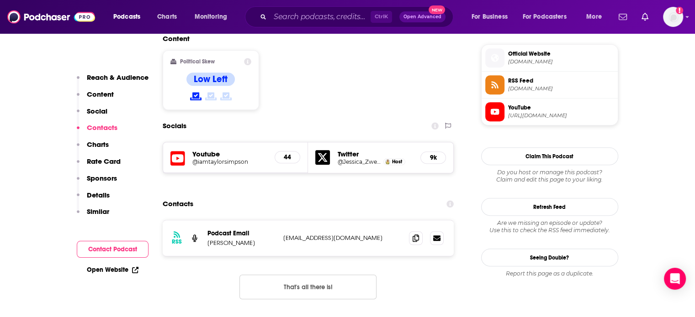
scroll to position [822, 0]
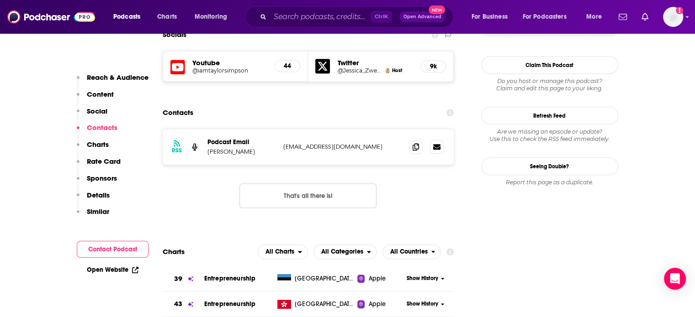
click at [317, 129] on div "RSS Podcast Email [PERSON_NAME] [EMAIL_ADDRESS][DOMAIN_NAME] [EMAIL_ADDRESS][DO…" at bounding box center [308, 147] width 291 height 36
copy div "[EMAIL_ADDRESS][DOMAIN_NAME] [EMAIL_ADDRESS][DOMAIN_NAME]"
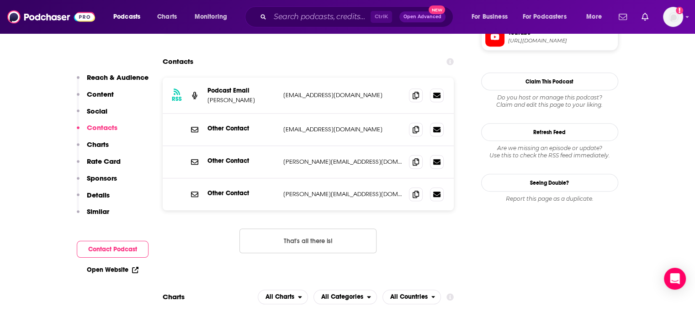
scroll to position [868, 0]
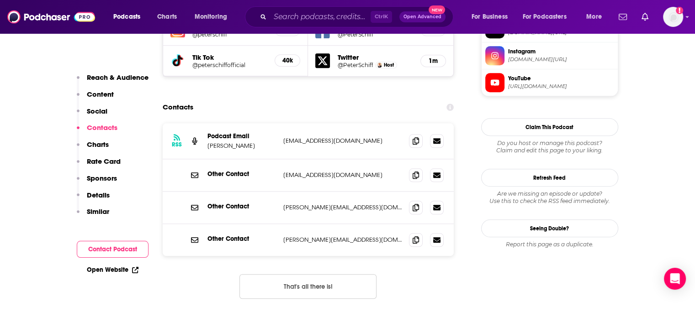
click at [329, 137] on p "info@schiffradio.com" at bounding box center [342, 141] width 119 height 8
drag, startPoint x: 328, startPoint y: 96, endPoint x: 320, endPoint y: 108, distance: 14.8
click at [325, 137] on p "info@schiffradio.com" at bounding box center [342, 141] width 119 height 8
click at [308, 137] on p "info@schiffradio.com" at bounding box center [342, 141] width 119 height 8
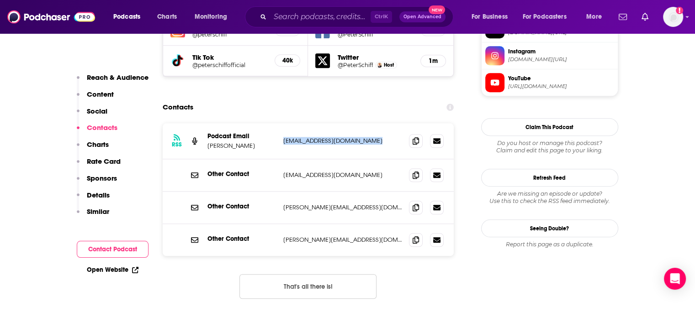
click at [308, 137] on p "info@schiffradio.com" at bounding box center [342, 141] width 119 height 8
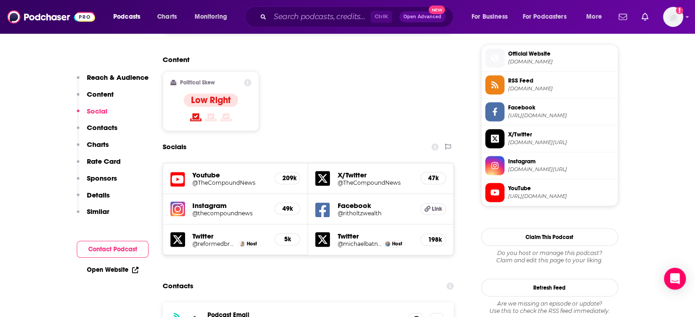
scroll to position [868, 0]
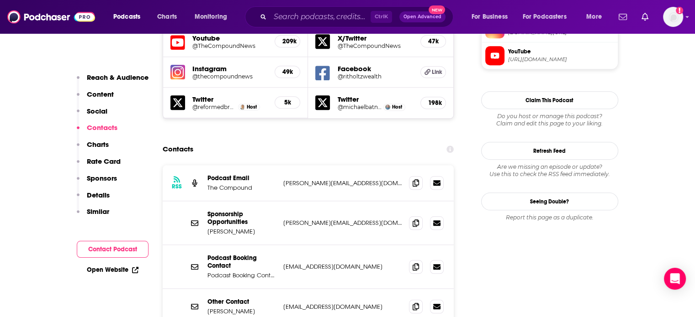
click at [331, 219] on p "[PERSON_NAME][EMAIL_ADDRESS][DOMAIN_NAME]" at bounding box center [342, 223] width 119 height 8
click at [331, 219] on p "graham@thecompoundnews.com" at bounding box center [342, 223] width 119 height 8
copy div "graham@thecompoundnews.com graham@thecompoundnews.com"
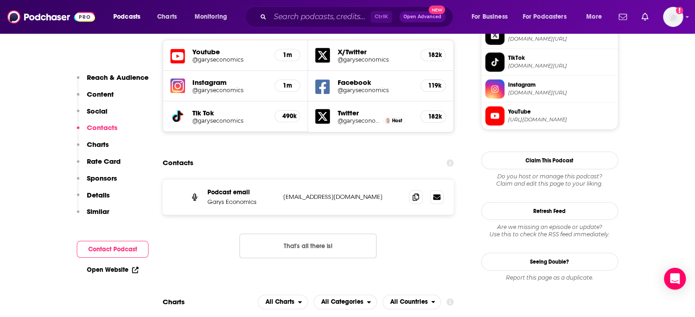
scroll to position [914, 0]
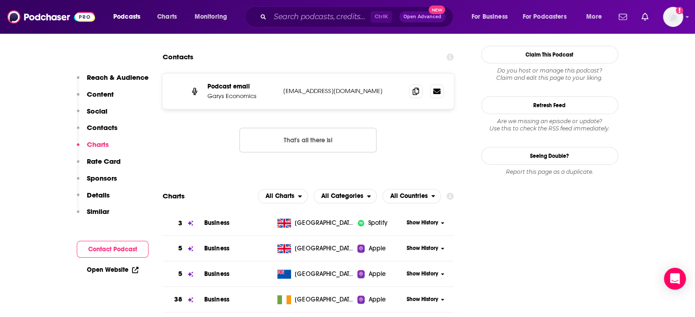
click at [354, 87] on p "[EMAIL_ADDRESS][DOMAIN_NAME]" at bounding box center [342, 91] width 119 height 8
click at [354, 87] on p "garyseconomics@gmail.com" at bounding box center [342, 91] width 119 height 8
copy div "garyseconomics@gmail.com garyseconomics@gmail.com"
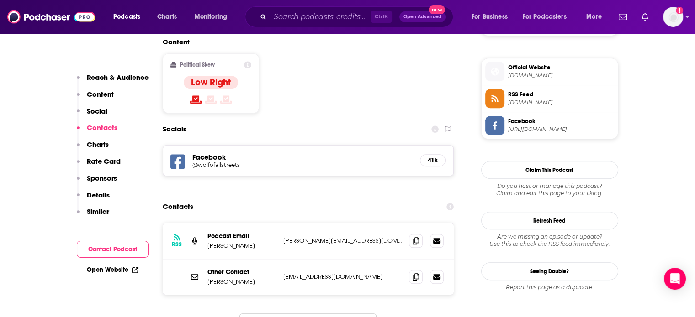
scroll to position [731, 0]
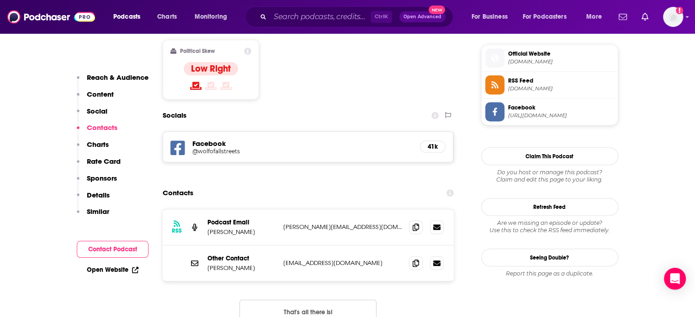
click at [317, 223] on p "[PERSON_NAME][EMAIL_ADDRESS][DOMAIN_NAME]" at bounding box center [342, 227] width 119 height 8
click at [317, 223] on p "reid@blockworksgroup.io" at bounding box center [342, 227] width 119 height 8
copy div "reid@blockworksgroup.io reid@blockworksgroup.io"
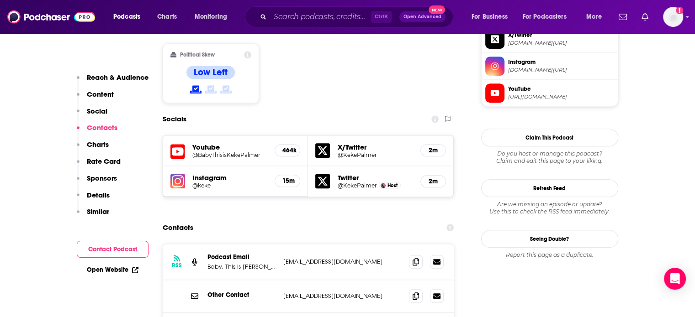
scroll to position [822, 0]
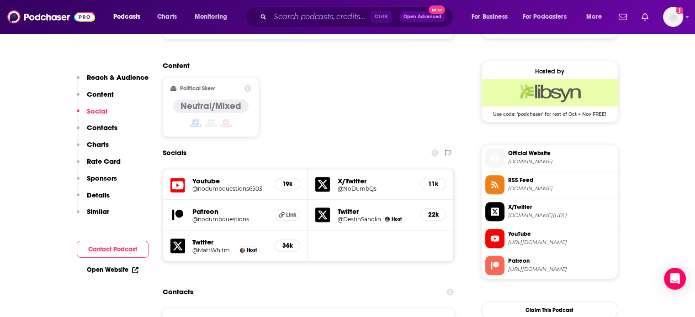
scroll to position [777, 0]
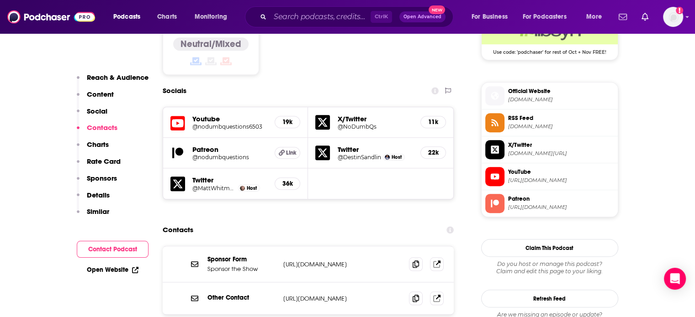
click at [347, 261] on p "https://www.nodumbquestions.fm/sponsor" at bounding box center [342, 265] width 119 height 8
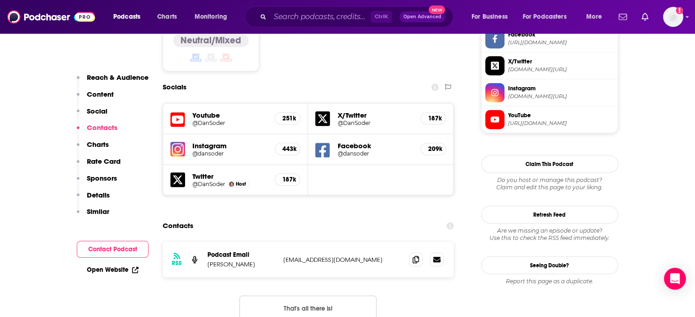
scroll to position [822, 0]
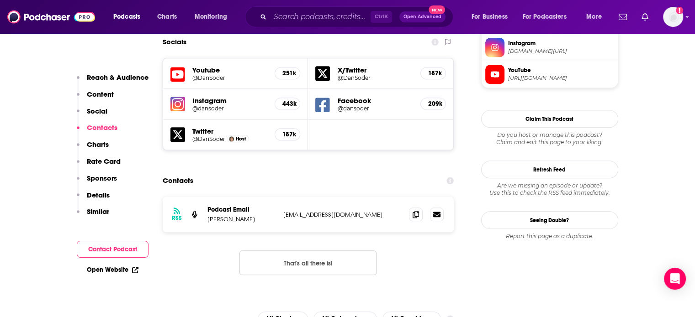
click at [316, 211] on p "dansoder42@yahoo.com" at bounding box center [342, 215] width 119 height 8
copy div "dansoder42@yahoo.com dansoder42@yahoo.com"
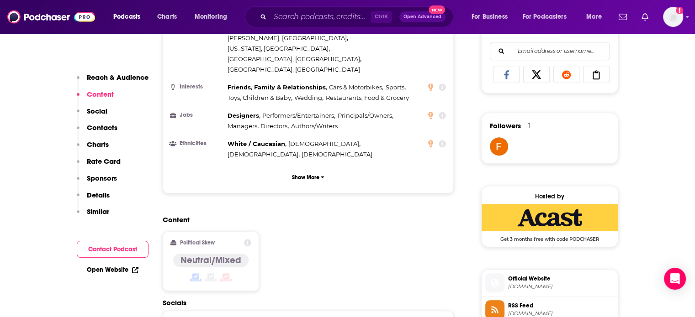
scroll to position [685, 0]
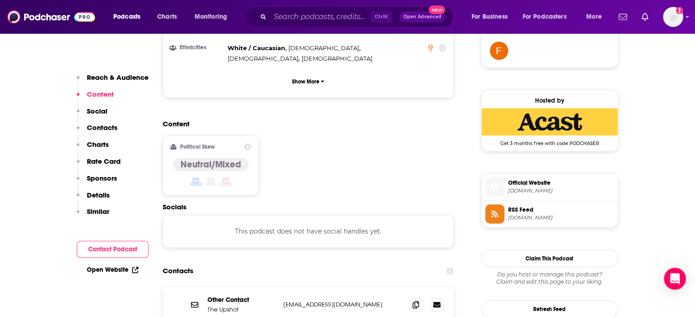
click at [294, 287] on div "Other Contact The Upshot [EMAIL_ADDRESS][DOMAIN_NAME] [EMAIL_ADDRESS][DOMAIN_NA…" at bounding box center [308, 305] width 291 height 36
click at [294, 287] on div "Other Contact The Upshot contact@upshot.email contact@upshot.email" at bounding box center [308, 305] width 291 height 36
copy div "contact@upshot.email contact@upshot.email"
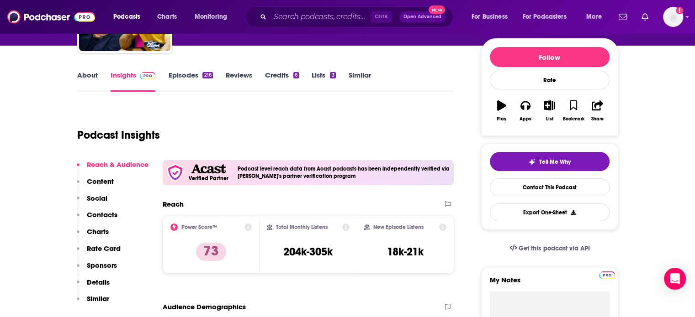
scroll to position [137, 0]
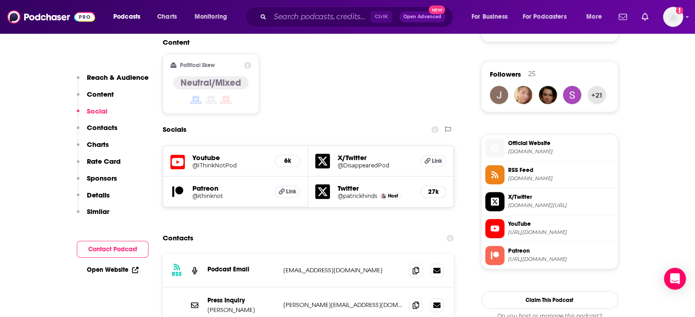
scroll to position [777, 0]
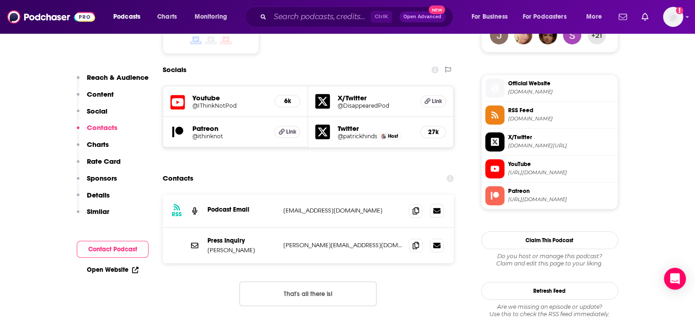
click at [307, 242] on p "nick@fortierpr.com" at bounding box center [342, 246] width 119 height 8
click at [312, 207] on p "ithinknotpod@gmail.com" at bounding box center [342, 211] width 119 height 8
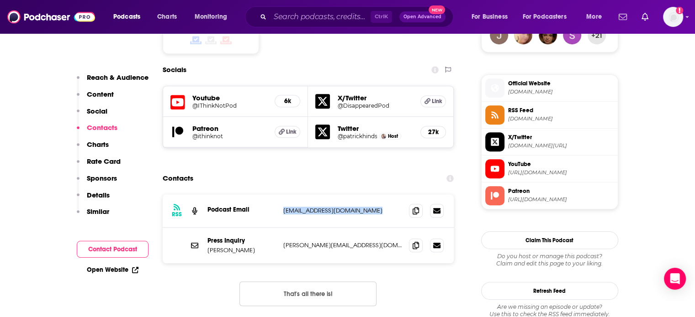
click at [312, 207] on p "ithinknotpod@gmail.com" at bounding box center [342, 211] width 119 height 8
copy div "ithinknotpod@gmail.com ithinknotpod@gmail.com"
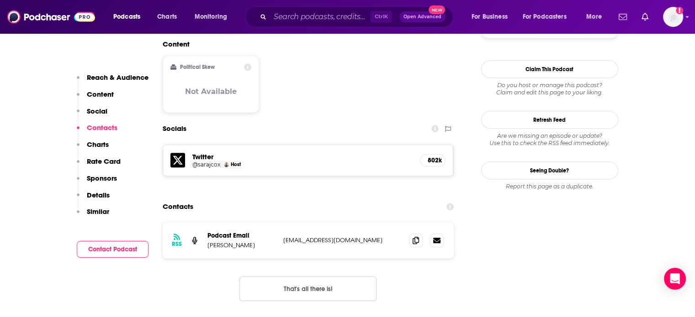
scroll to position [731, 0]
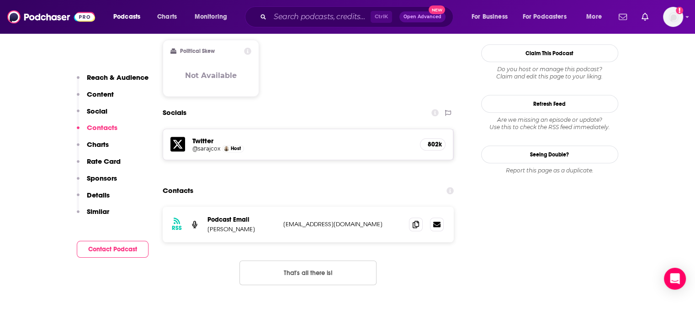
click at [339, 221] on p "ANNARICHARDS1977@GMAIL.COM" at bounding box center [342, 225] width 119 height 8
copy div "ANNARICHARDS1977@GMAIL.COM ANNARICHARDS1977@GMAIL.COM"
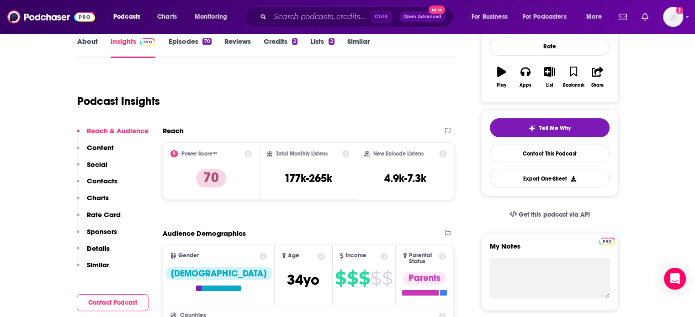
scroll to position [0, 0]
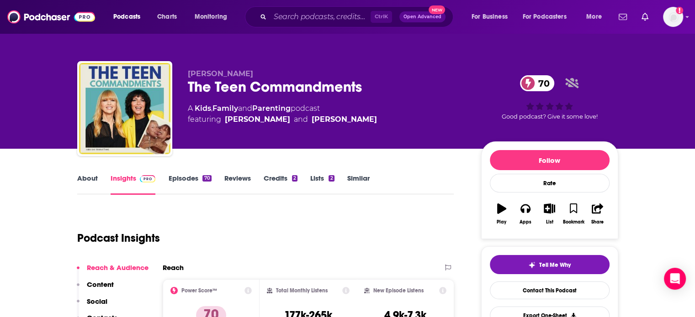
click at [211, 85] on div "The Teen Commandments 70" at bounding box center [327, 87] width 279 height 18
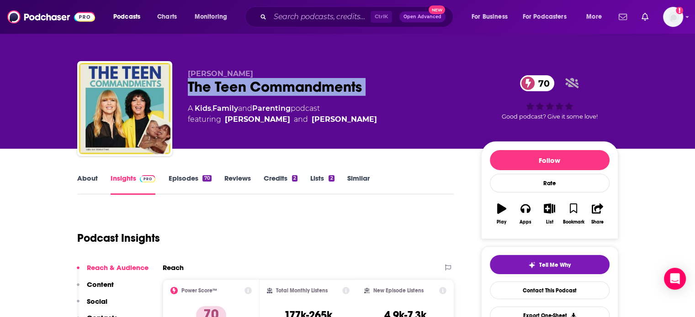
click at [211, 85] on div "The Teen Commandments 70" at bounding box center [327, 87] width 279 height 18
copy div "The Teen Commandments 70"
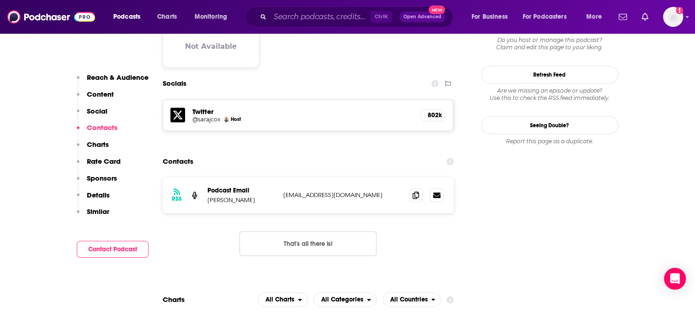
scroll to position [777, 0]
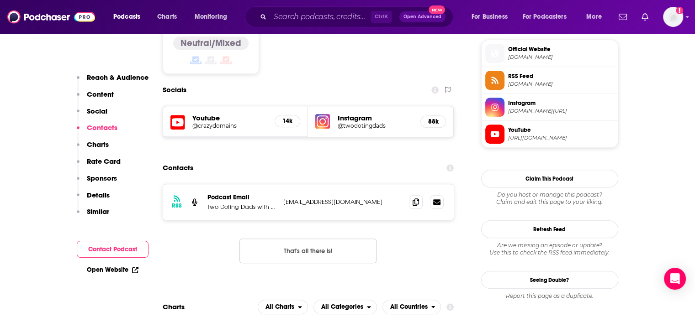
scroll to position [731, 0]
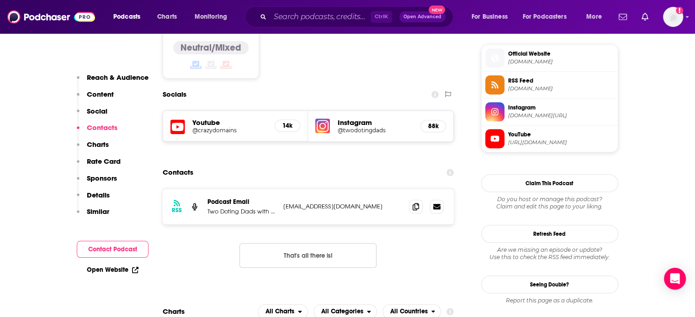
click at [313, 203] on p "[EMAIL_ADDRESS][DOMAIN_NAME]" at bounding box center [342, 207] width 119 height 8
copy div "[EMAIL_ADDRESS][DOMAIN_NAME] [EMAIL_ADDRESS][DOMAIN_NAME]"
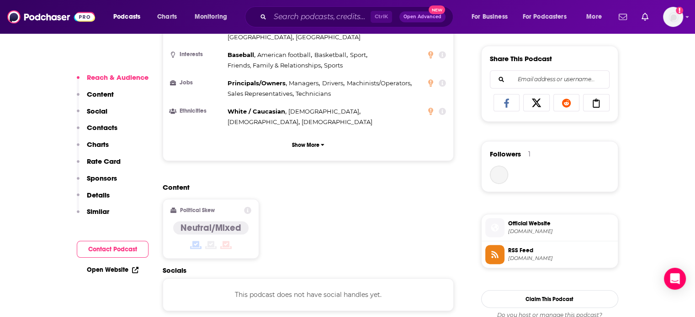
scroll to position [640, 0]
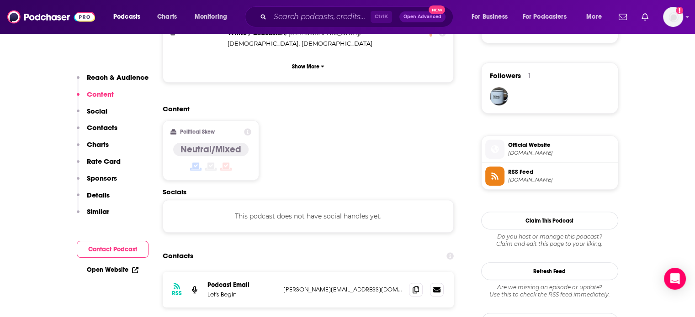
click at [333, 286] on p "christopher@sleepcove.com" at bounding box center [342, 290] width 119 height 8
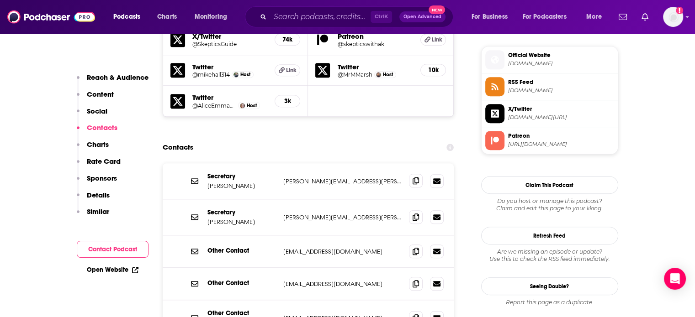
scroll to position [868, 0]
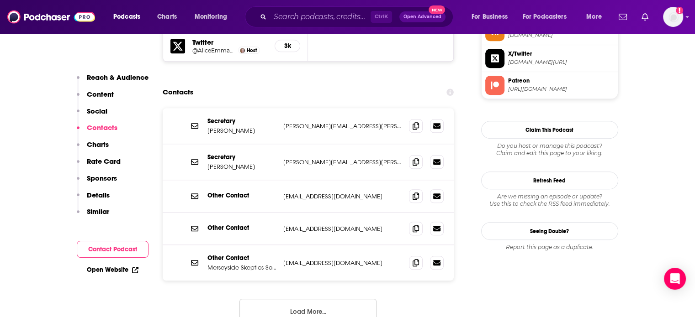
click at [317, 225] on p "contact@merseysideskeptics.org.uk" at bounding box center [342, 229] width 119 height 8
copy div "contact@merseysideskeptics.org.uk contact@merseysideskeptics.org.uk"
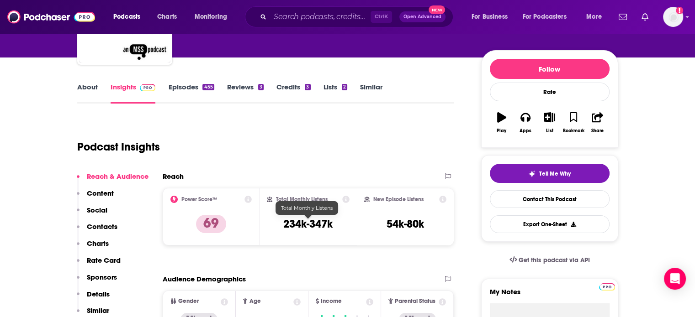
scroll to position [0, 0]
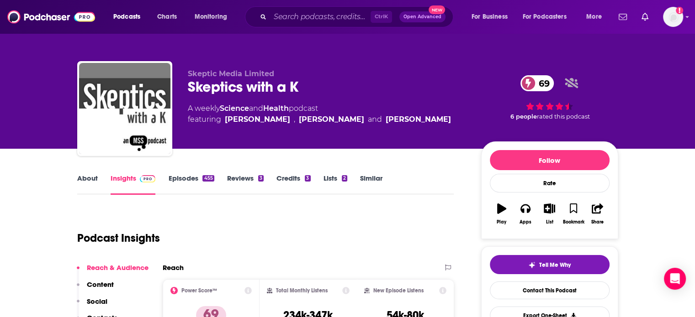
click at [77, 181] on link "About" at bounding box center [87, 184] width 21 height 21
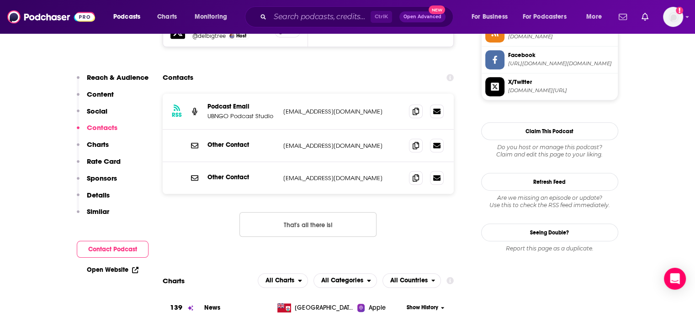
scroll to position [868, 0]
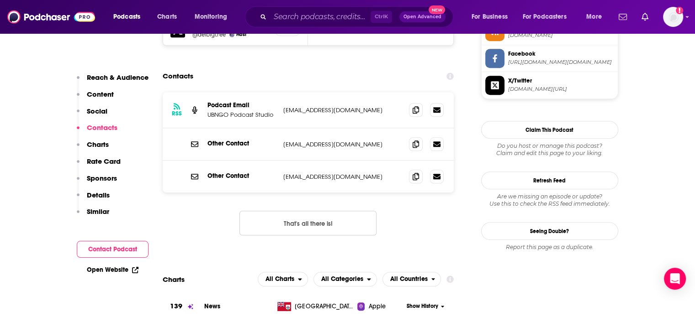
click at [315, 141] on p "info@thehighwire.com" at bounding box center [342, 145] width 119 height 8
copy div "info@thehighwire.com info@thehighwire.com"
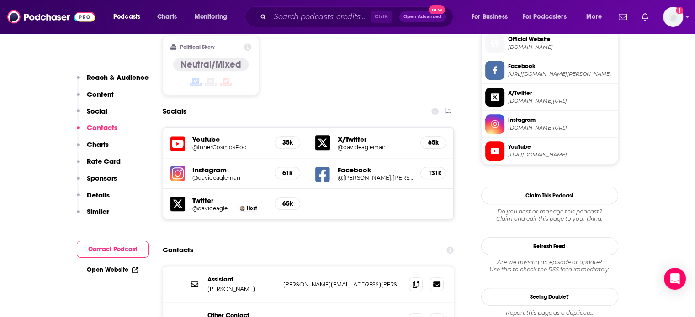
scroll to position [822, 0]
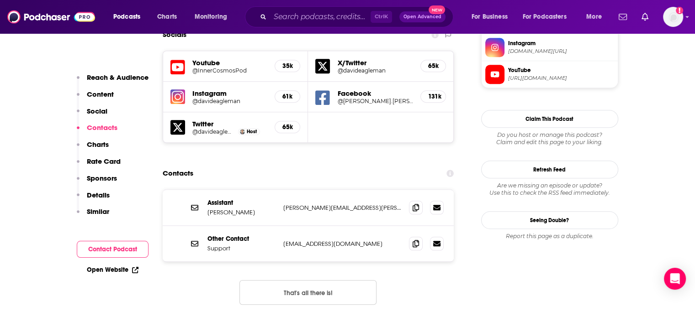
click at [320, 190] on div "Assistant Seán Judge sean@eagleman.com sean@eagleman.com" at bounding box center [308, 208] width 291 height 36
copy div "sean@eagleman.com sean@eagleman.com"
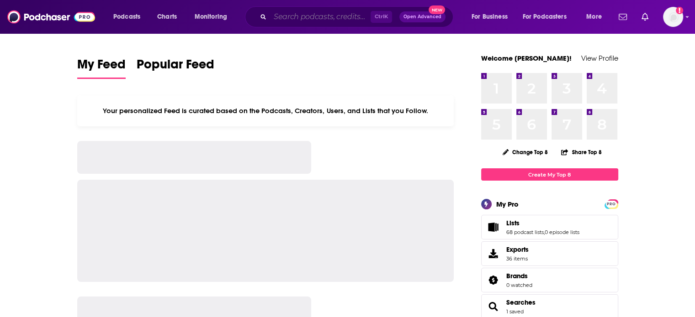
click at [325, 12] on input "Search podcasts, credits, & more..." at bounding box center [320, 17] width 100 height 15
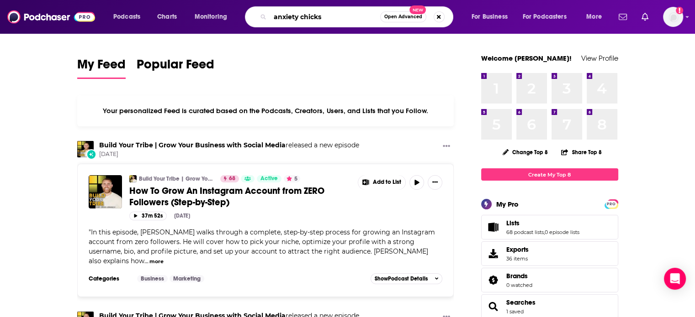
type input "anxiety chicks"
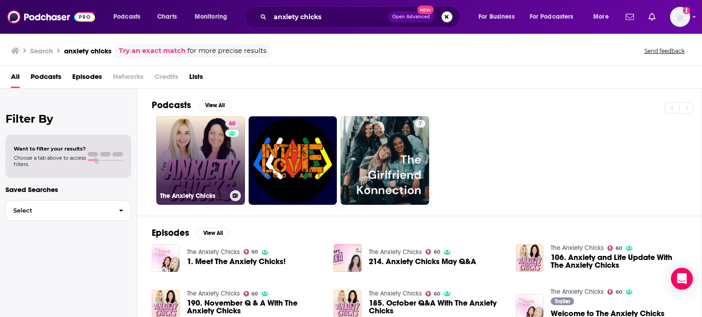
click at [201, 168] on link "60 The Anxiety Chicks" at bounding box center [200, 160] width 89 height 89
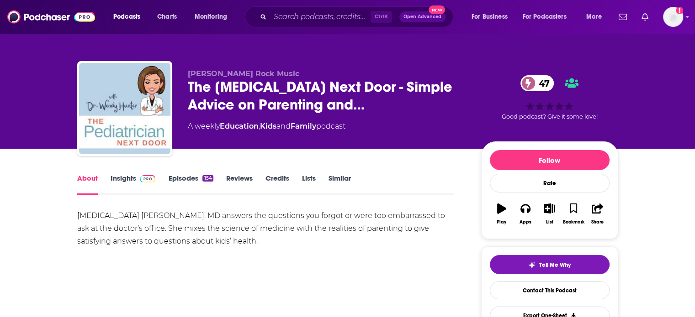
click at [193, 83] on span "The [MEDICAL_DATA] Next Door - Simple Advice on Parenting and…" at bounding box center [327, 96] width 279 height 36
click at [200, 68] on div "[PERSON_NAME] Rock Music The [MEDICAL_DATA] Next Door - Simple Advice on Parent…" at bounding box center [347, 110] width 541 height 99
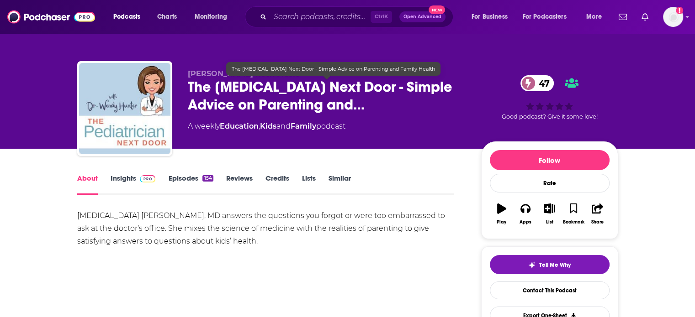
click at [194, 90] on span "The [MEDICAL_DATA] Next Door - Simple Advice on Parenting and…" at bounding box center [327, 96] width 279 height 36
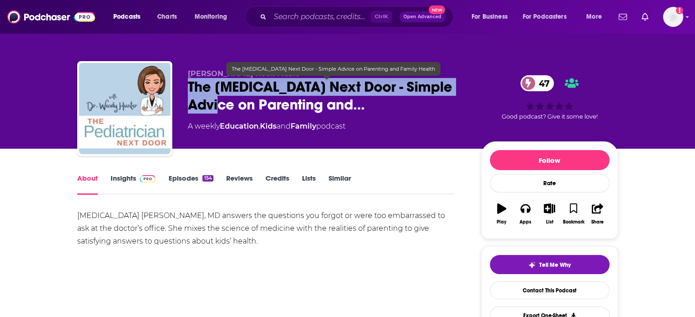
drag, startPoint x: 194, startPoint y: 90, endPoint x: 217, endPoint y: 102, distance: 25.9
click at [217, 102] on span "The [MEDICAL_DATA] Next Door - Simple Advice on Parenting and…" at bounding box center [327, 96] width 279 height 36
click at [217, 102] on span "The Pediatrician Next Door - Simple Advice on Parenting and…" at bounding box center [327, 96] width 279 height 36
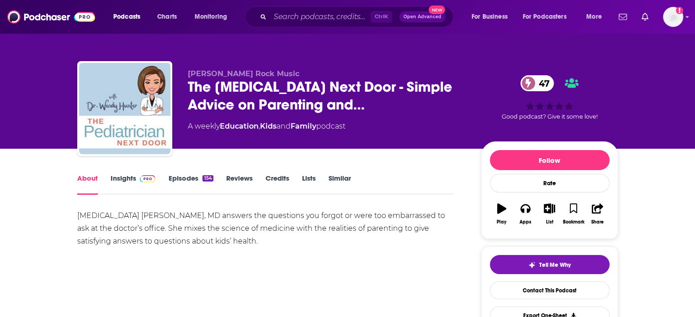
click at [118, 229] on div "Pediatrician Wendy Hunter, MD answers the questions you forgot or were too emba…" at bounding box center [265, 229] width 377 height 38
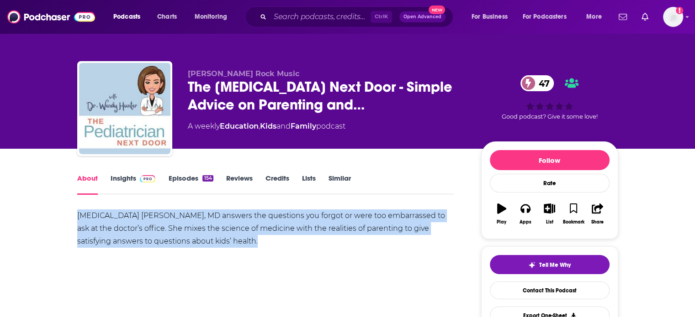
drag, startPoint x: 118, startPoint y: 229, endPoint x: 137, endPoint y: 198, distance: 36.1
click at [118, 229] on div "Pediatrician Wendy Hunter, MD answers the questions you forgot or were too emba…" at bounding box center [265, 229] width 377 height 38
copy div "Pediatrician Wendy Hunter, MD answers the questions you forgot or were too emba…"
